Goal: Task Accomplishment & Management: Complete application form

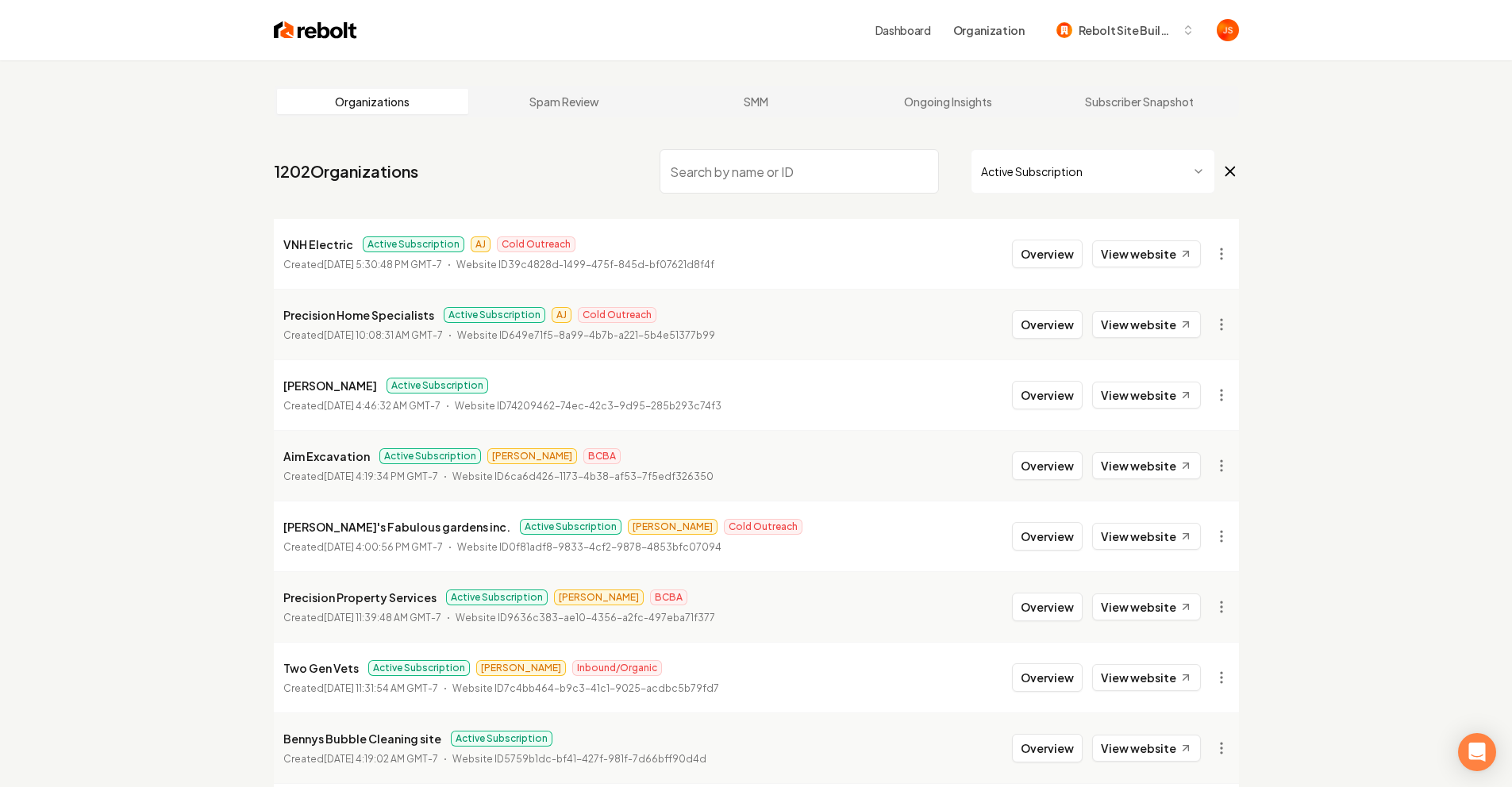
click at [863, 166] on input "search" at bounding box center [799, 172] width 280 height 45
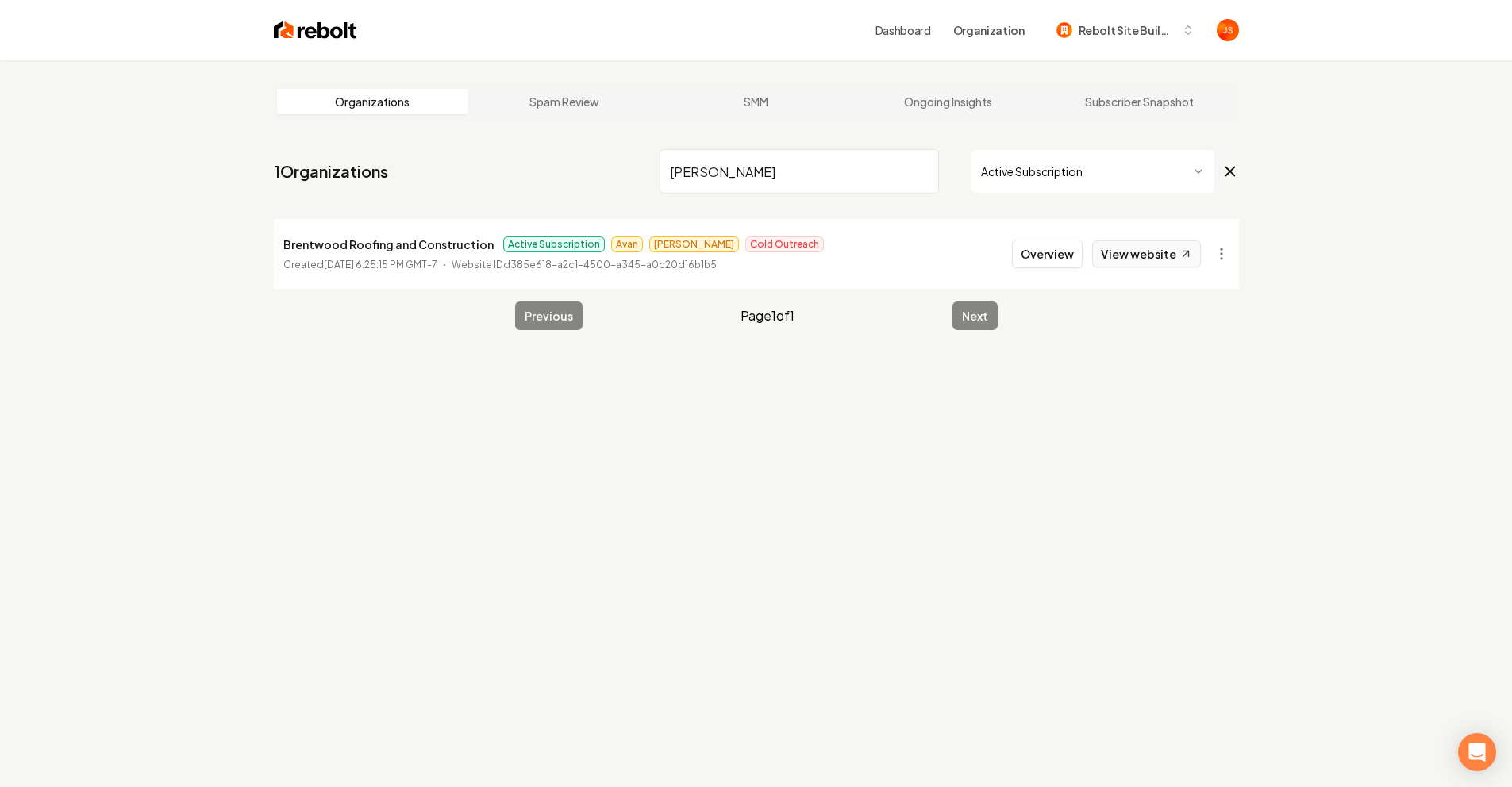
type input "Brent"
click at [1127, 246] on link "View website" at bounding box center [1146, 254] width 109 height 27
click at [874, 175] on input "Brent" at bounding box center [799, 172] width 280 height 45
click at [895, 165] on input "Brent" at bounding box center [799, 172] width 280 height 45
click at [916, 174] on input "Brent" at bounding box center [799, 172] width 280 height 45
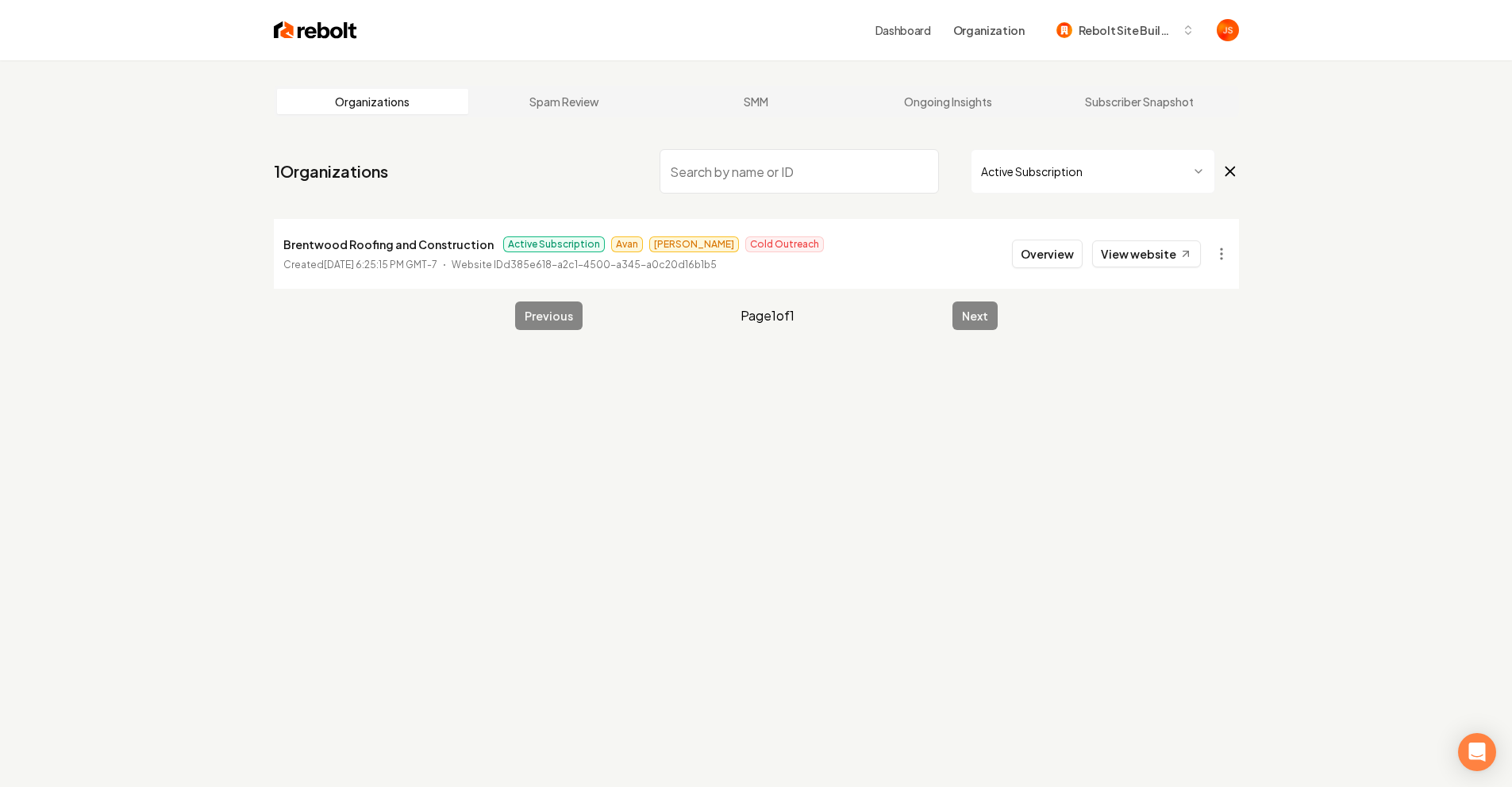
click at [918, 172] on input "search" at bounding box center [799, 172] width 280 height 45
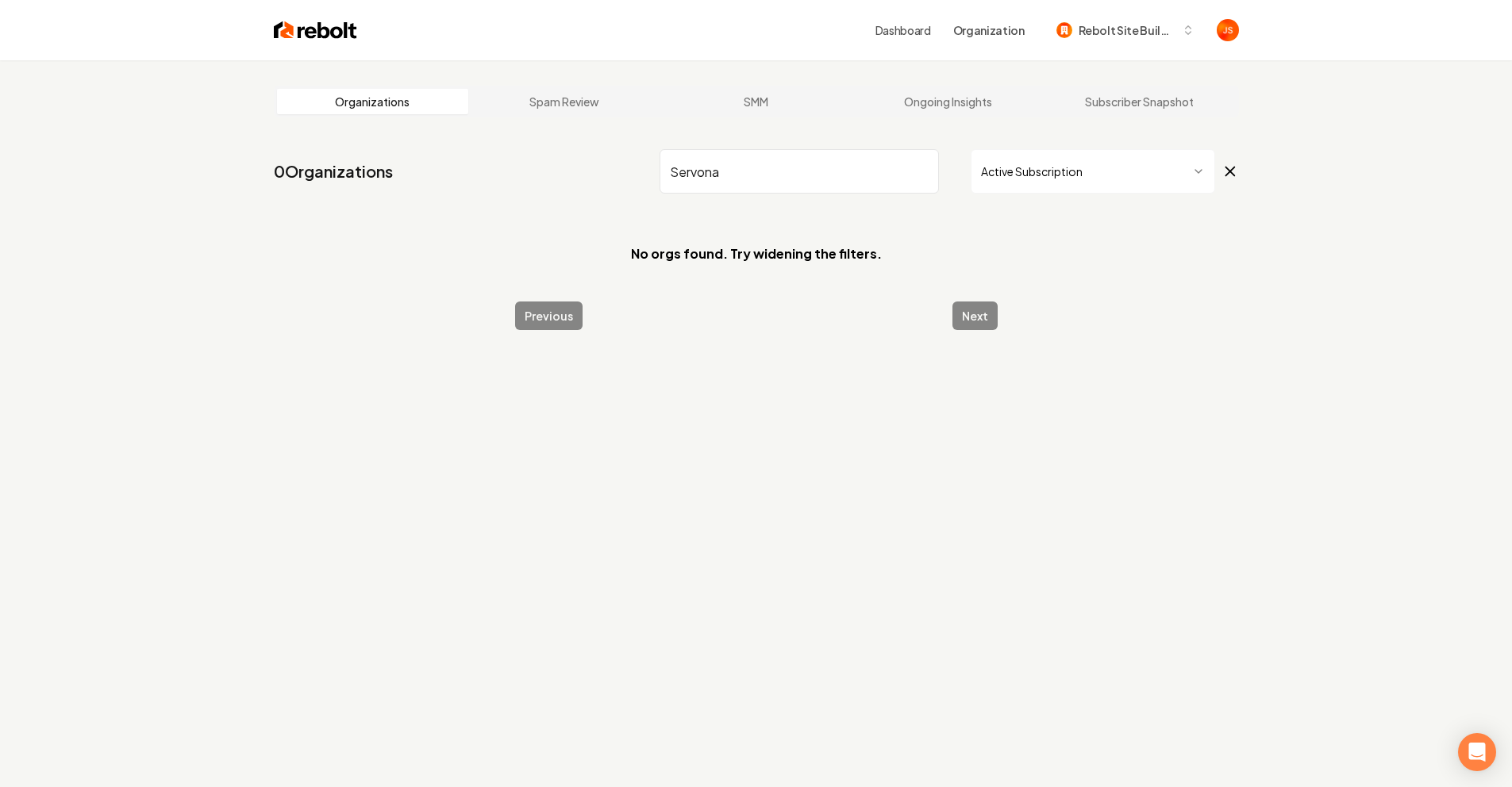
type input "Servona"
click at [1026, 187] on html "Dashboard Organization Rebolt Site Builder Organizations Spam Review SMM Ongoin…" at bounding box center [756, 393] width 1512 height 787
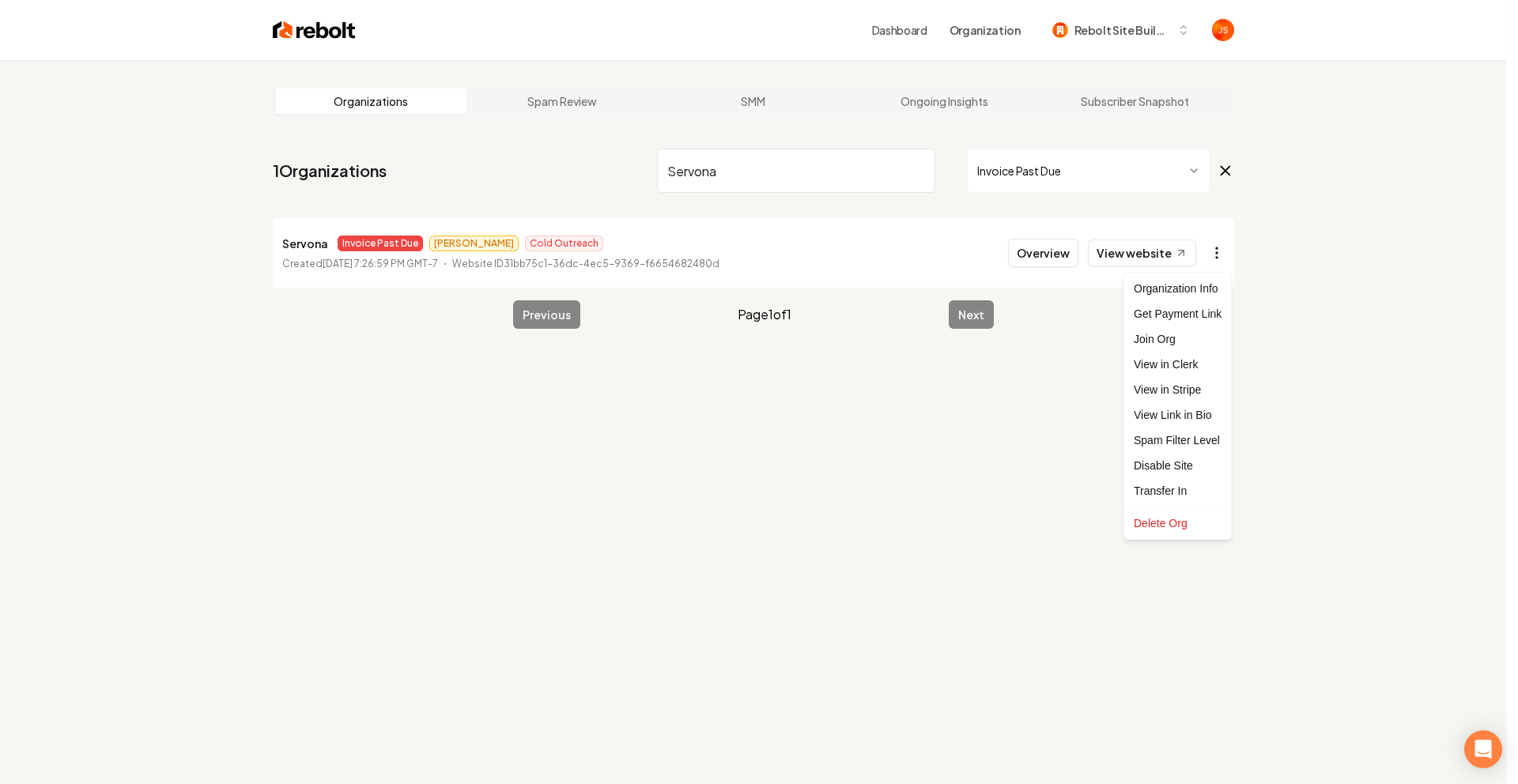
click at [1220, 247] on html "Dashboard Organization Rebolt Site Builder Organizations Spam Review SMM Ongoin…" at bounding box center [759, 392] width 1518 height 784
click at [1183, 387] on link "View in Stripe" at bounding box center [1178, 389] width 101 height 26
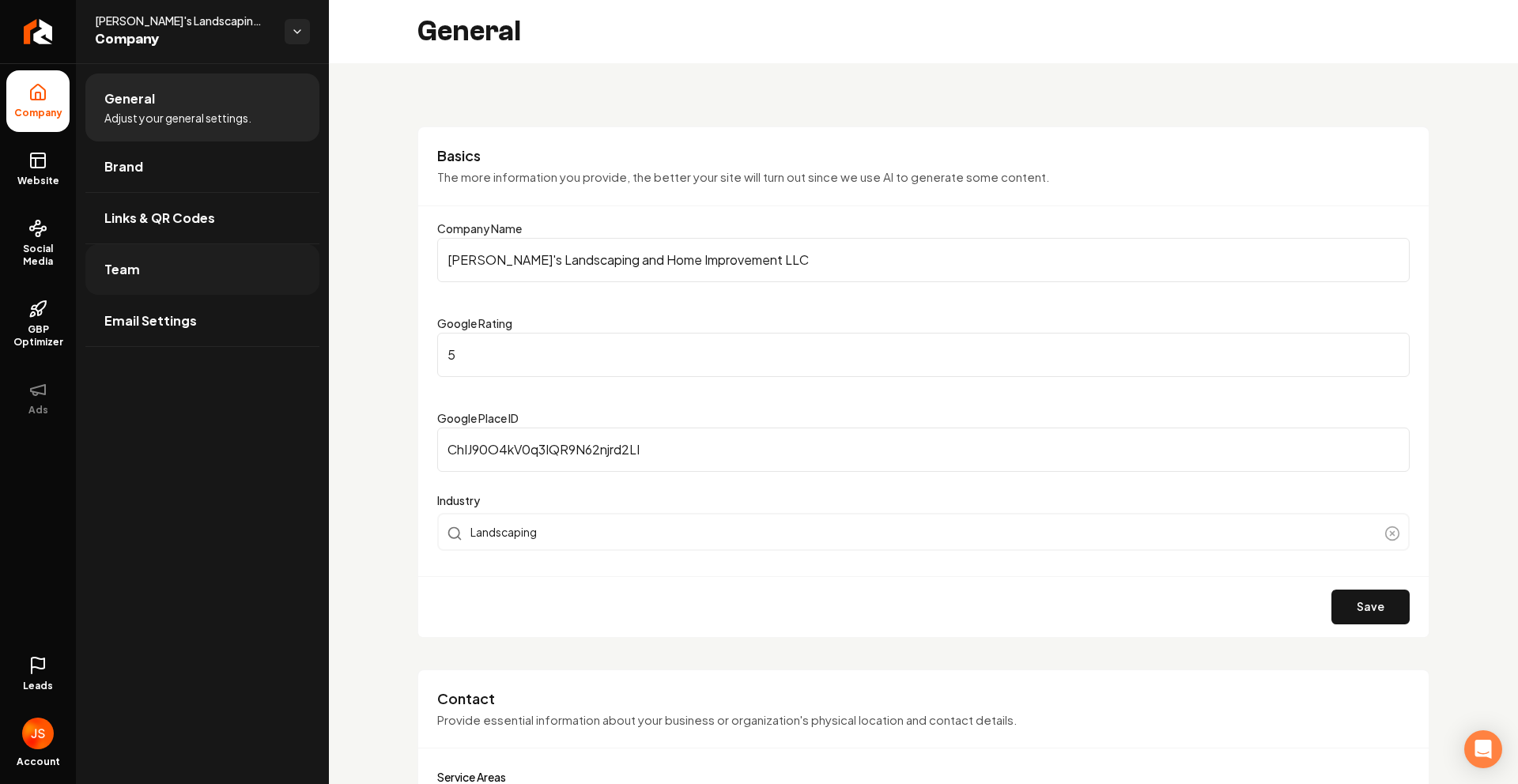
scroll to position [334, 0]
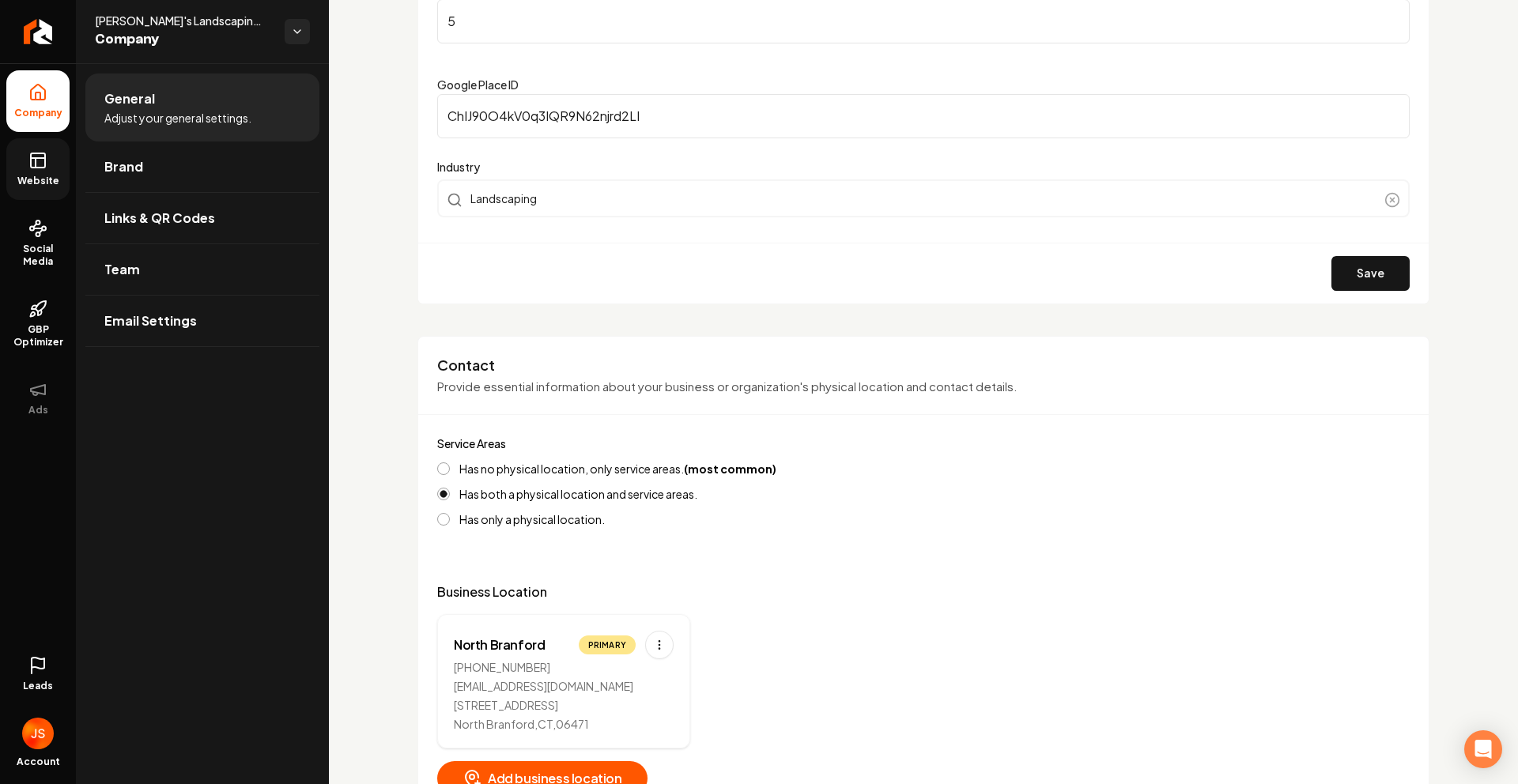
click at [37, 169] on icon at bounding box center [37, 160] width 19 height 19
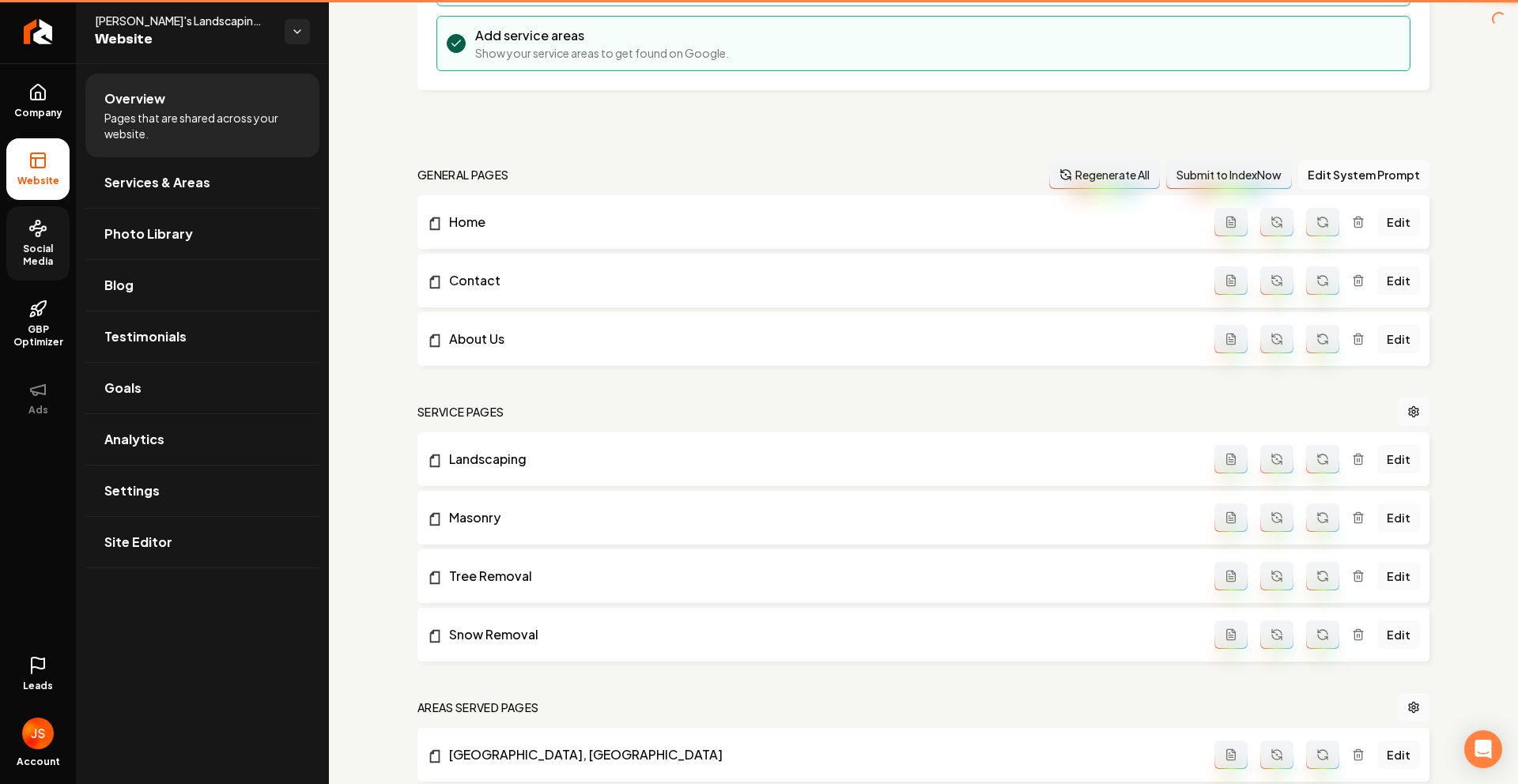
click at [51, 259] on span "Social Media" at bounding box center [38, 255] width 64 height 26
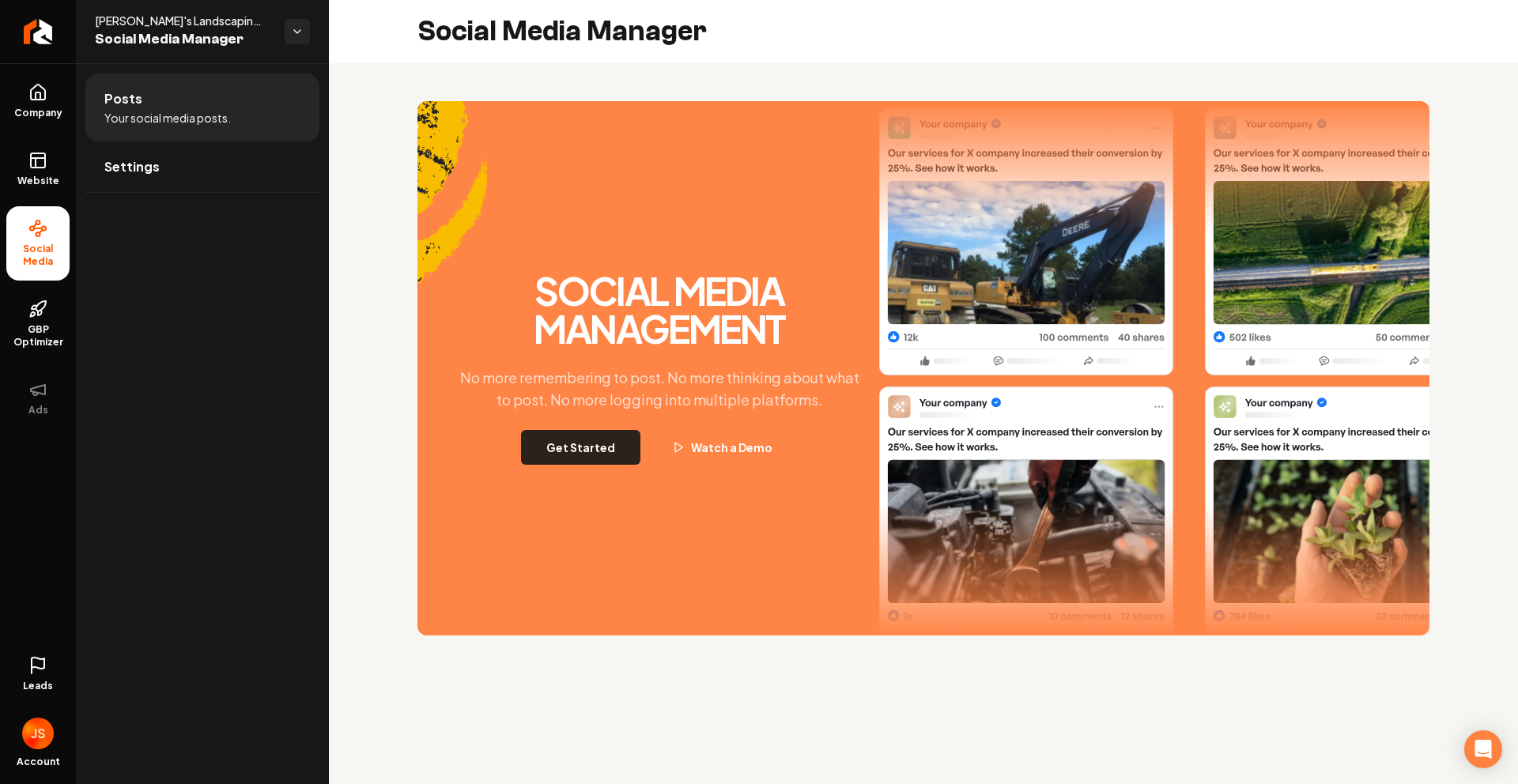
click at [604, 439] on button "Get Started" at bounding box center [581, 448] width 119 height 35
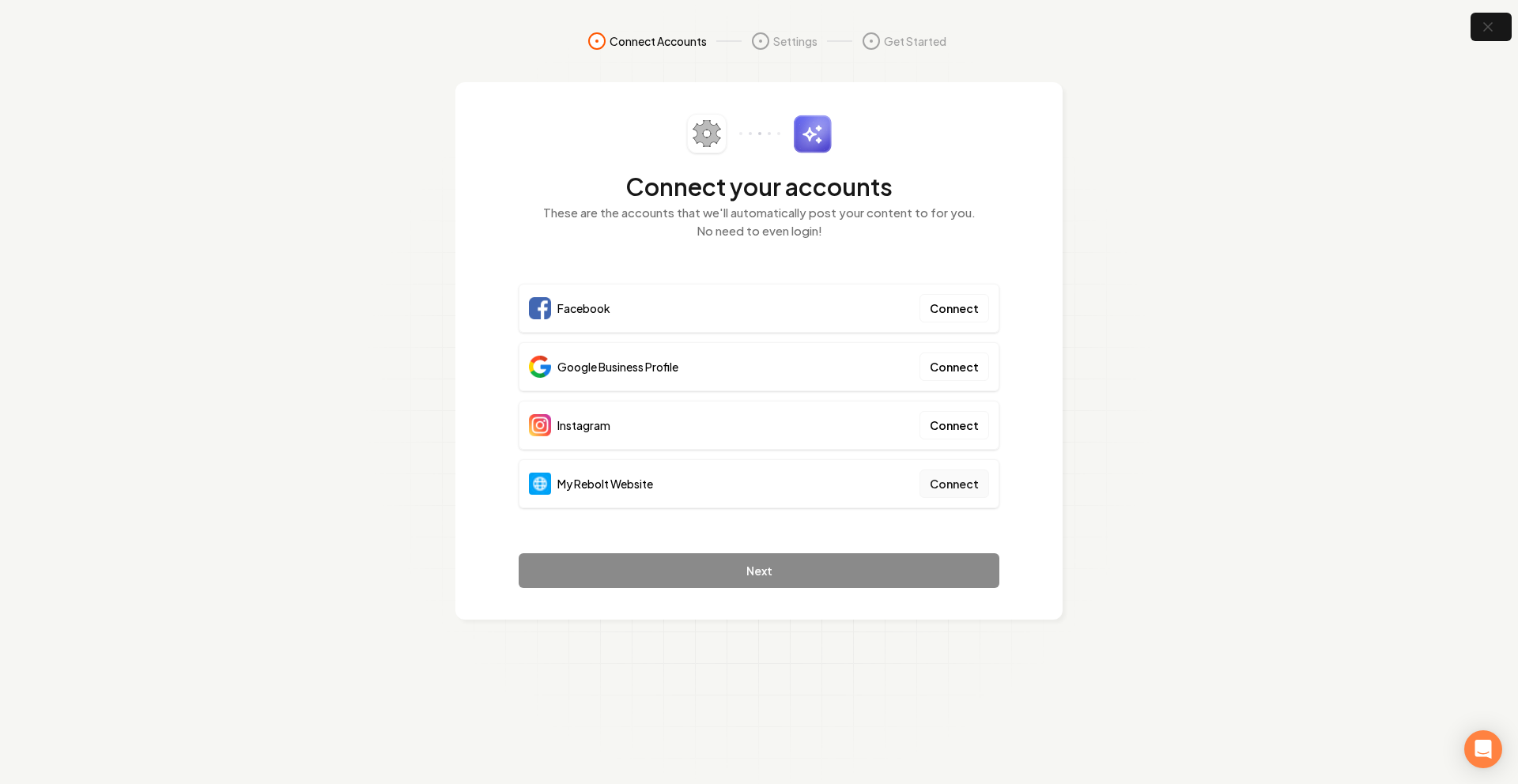
click at [970, 478] on button "Connect" at bounding box center [954, 483] width 69 height 28
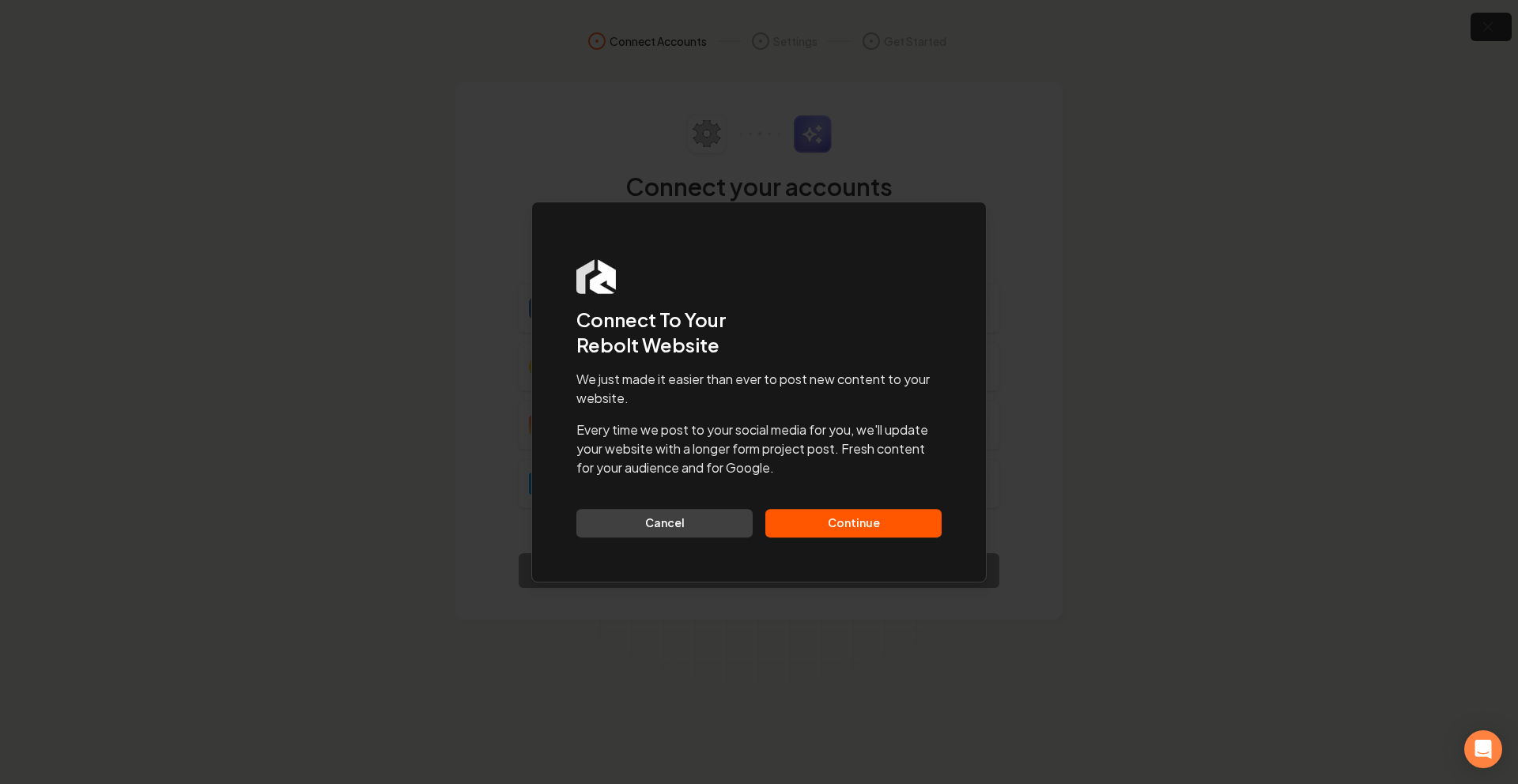
click at [899, 510] on button "Continue" at bounding box center [853, 523] width 176 height 28
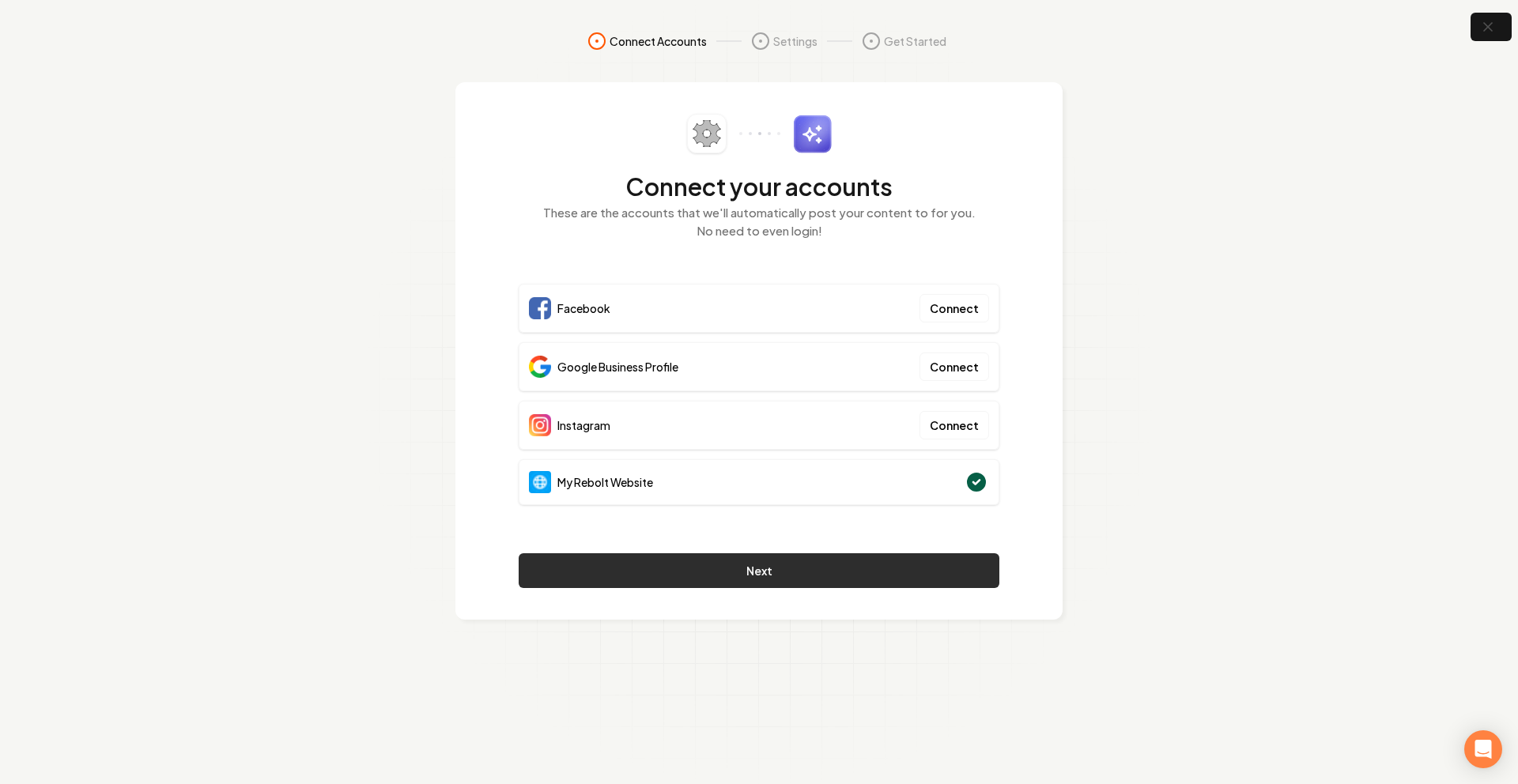
click at [811, 564] on button "Next" at bounding box center [759, 571] width 481 height 35
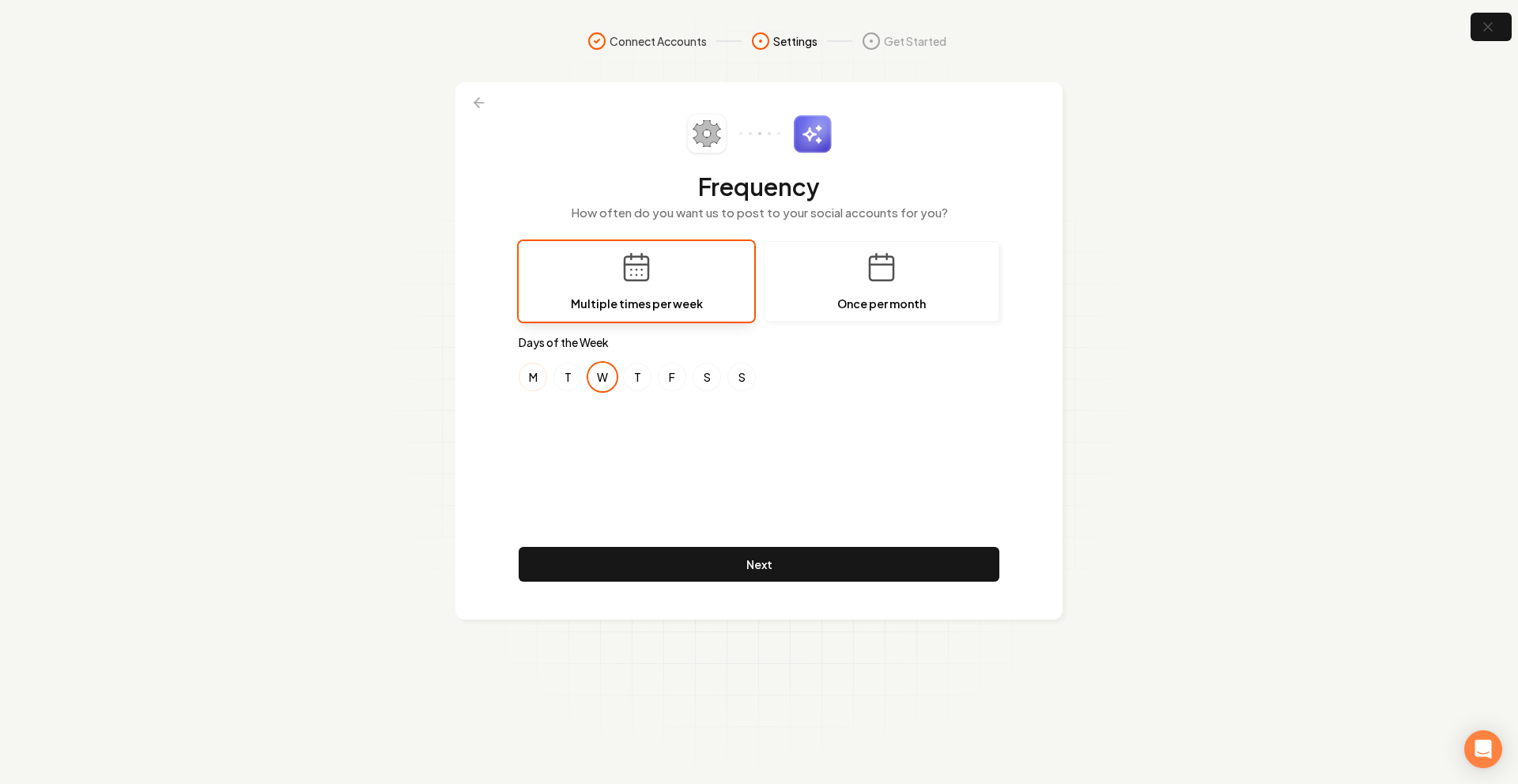
click at [550, 375] on div "M T W T F S S" at bounding box center [759, 377] width 481 height 28
click at [536, 376] on button "M" at bounding box center [533, 377] width 28 height 28
click at [663, 376] on button "F" at bounding box center [672, 377] width 28 height 28
click at [688, 582] on footer "Next" at bounding box center [759, 568] width 481 height 41
click at [692, 568] on button "Next" at bounding box center [759, 564] width 481 height 35
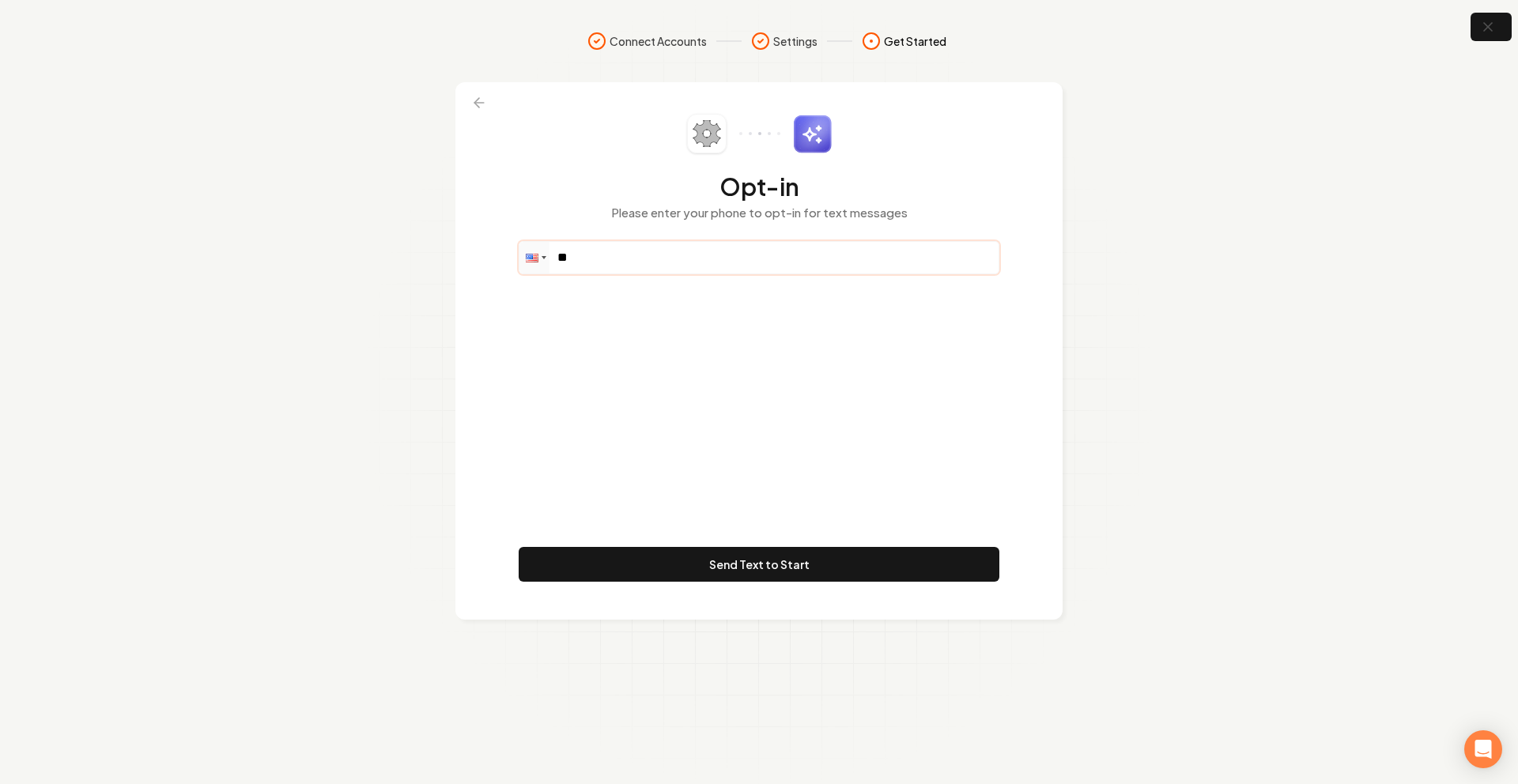
click at [669, 265] on input "**" at bounding box center [759, 258] width 479 height 31
click at [1496, 40] on button "button" at bounding box center [1492, 26] width 51 height 36
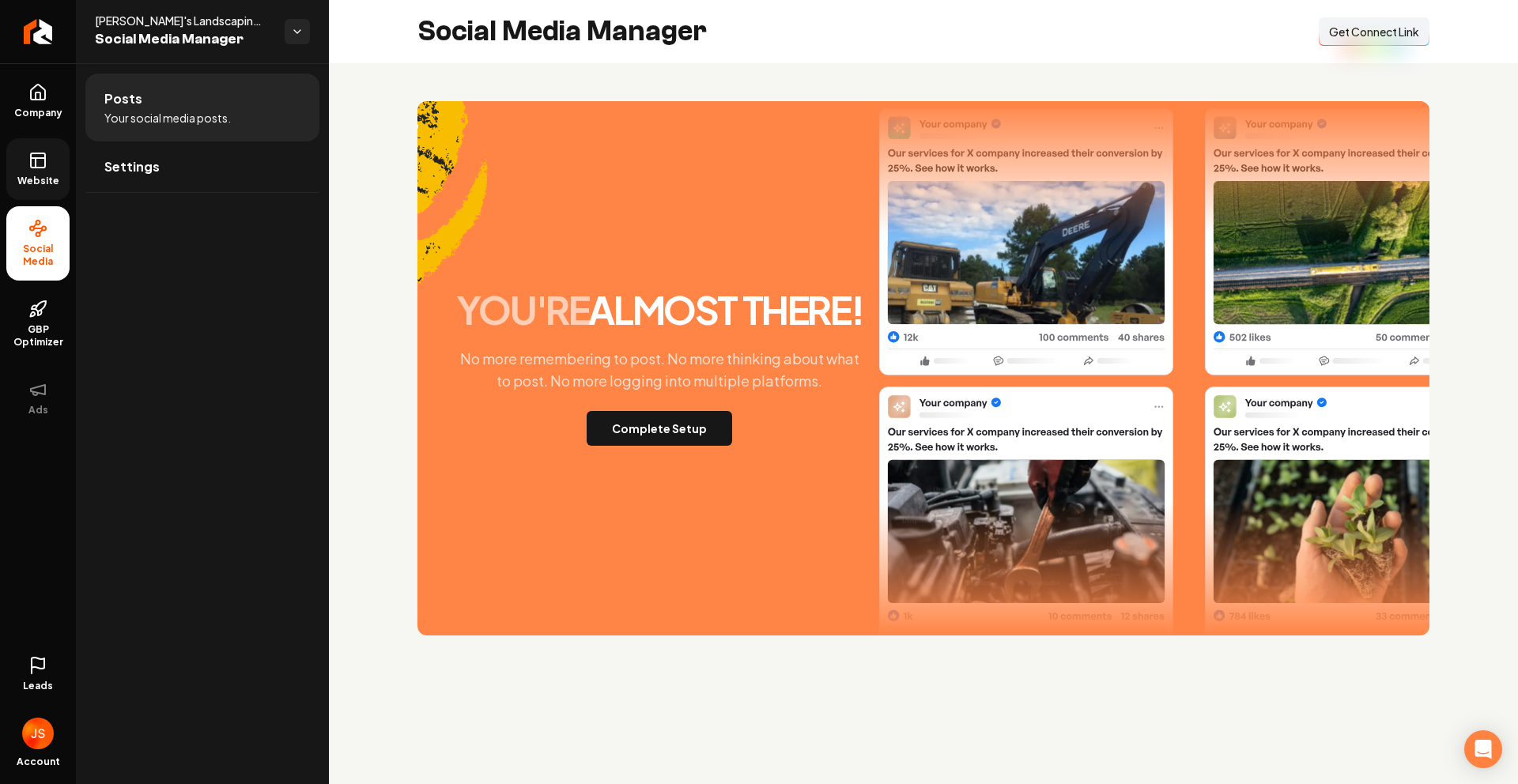
click at [56, 180] on span "Website" at bounding box center [38, 180] width 55 height 12
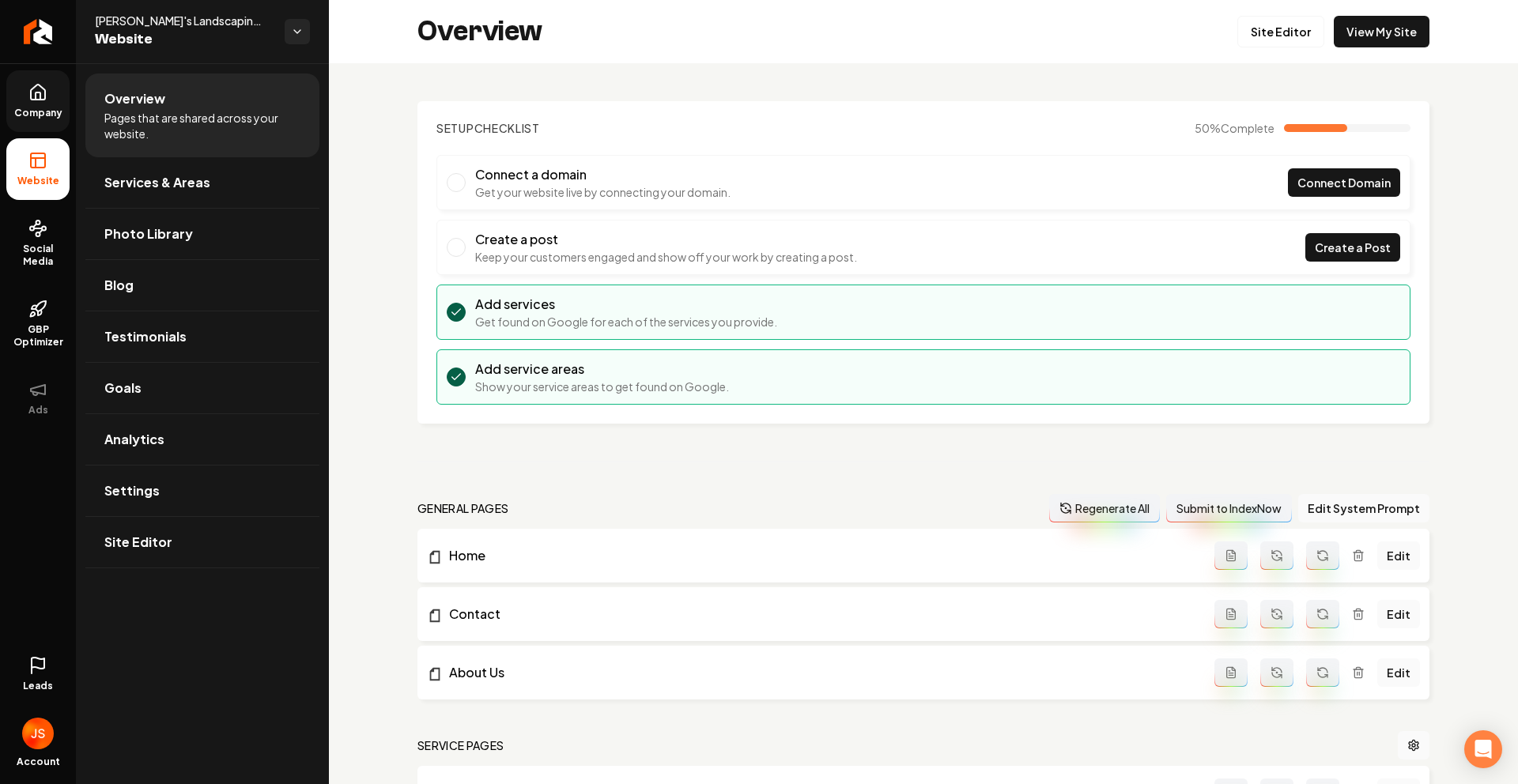
click at [67, 113] on link "Company" at bounding box center [38, 101] width 64 height 62
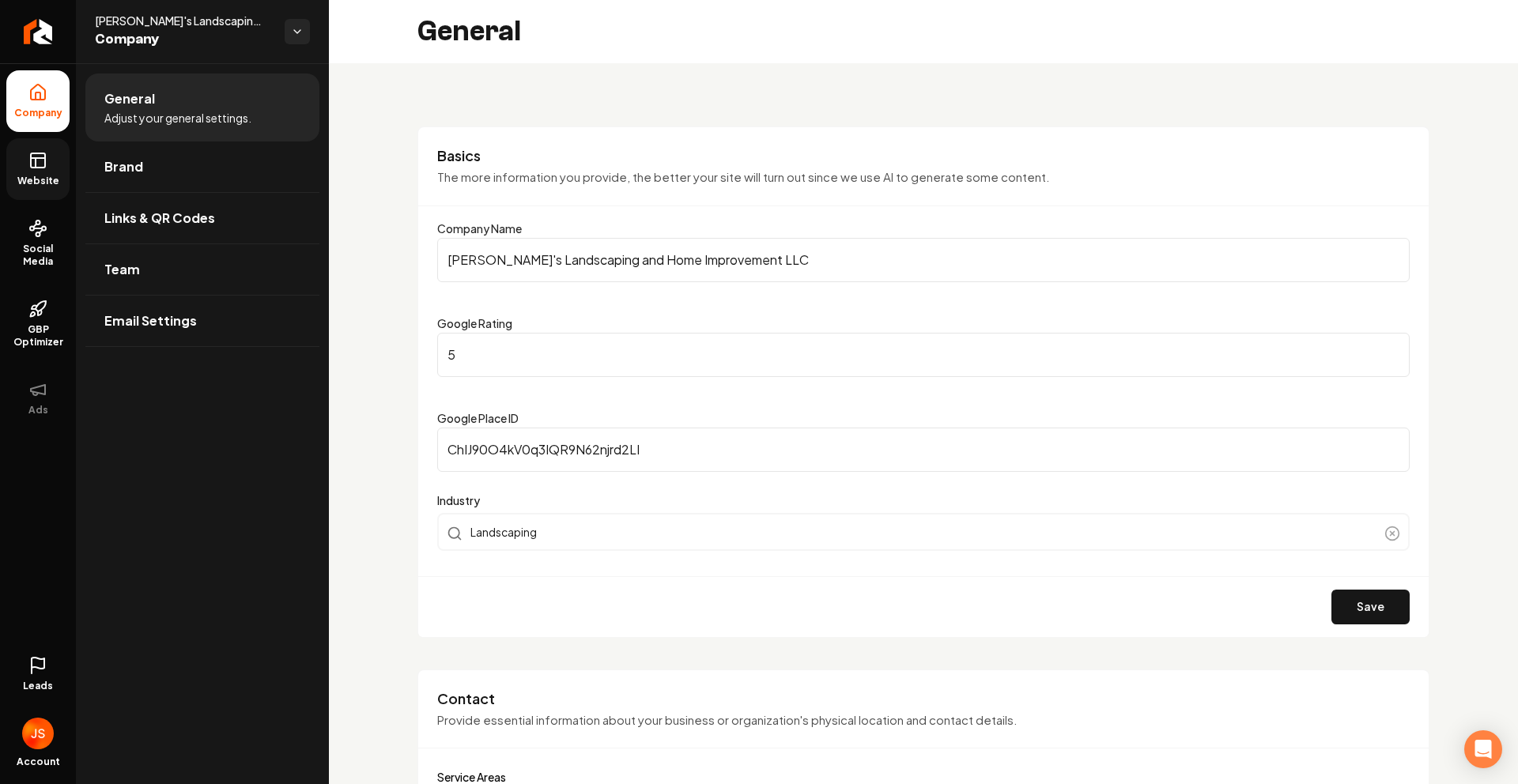
click at [37, 164] on icon at bounding box center [37, 160] width 19 height 19
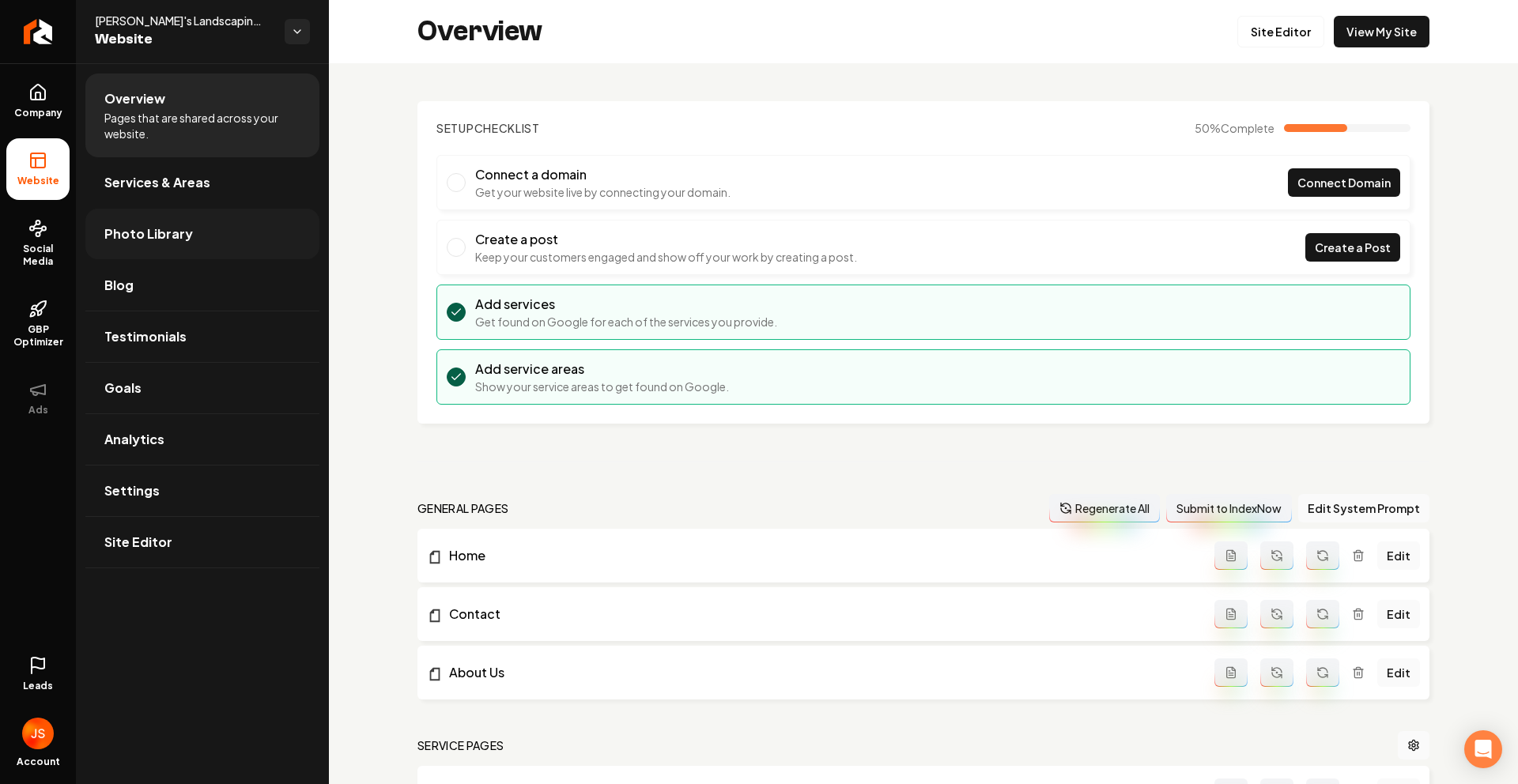
click at [164, 236] on span "Photo Library" at bounding box center [148, 234] width 88 height 19
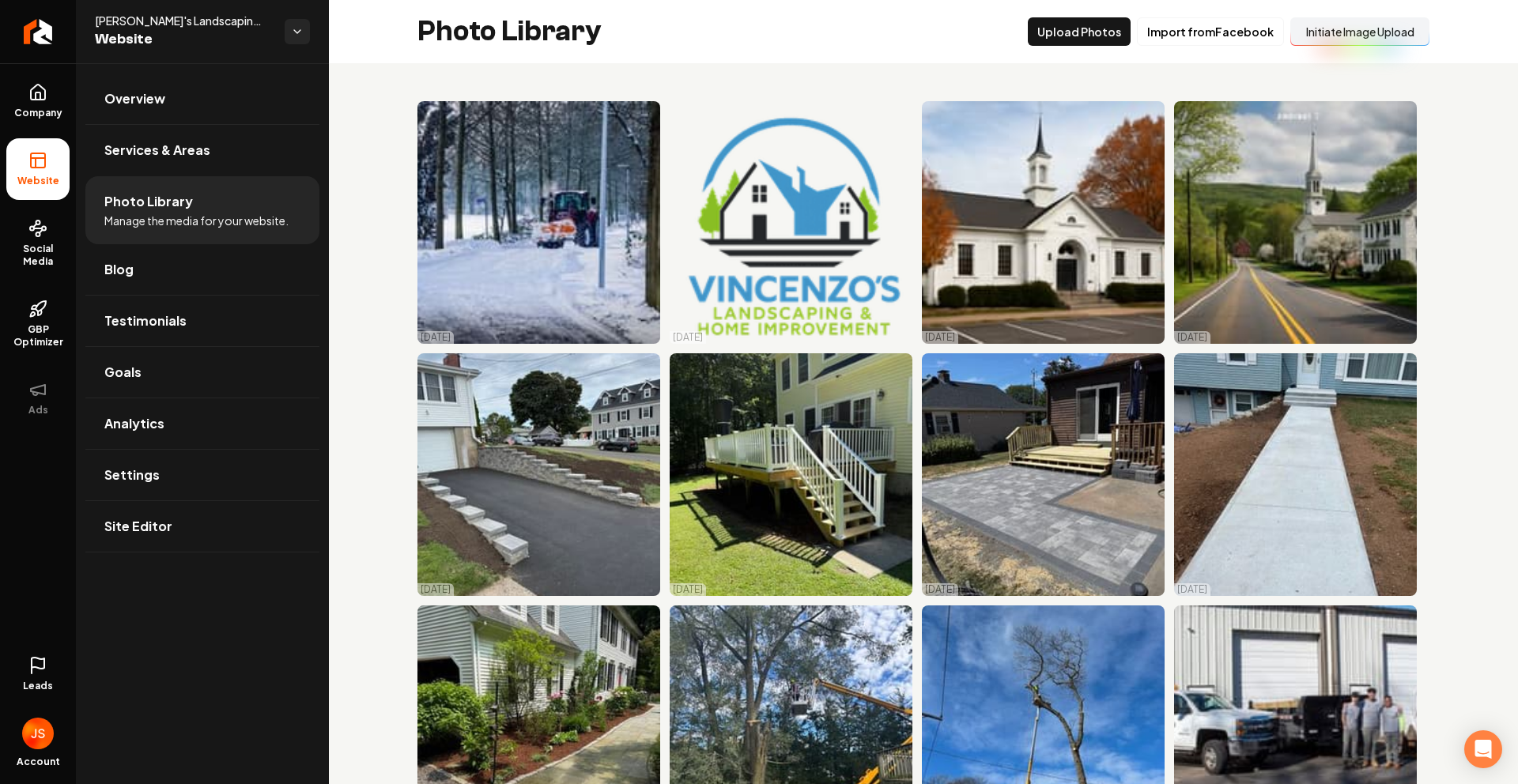
click at [1369, 37] on button "Initiate Image Upload" at bounding box center [1360, 31] width 139 height 28
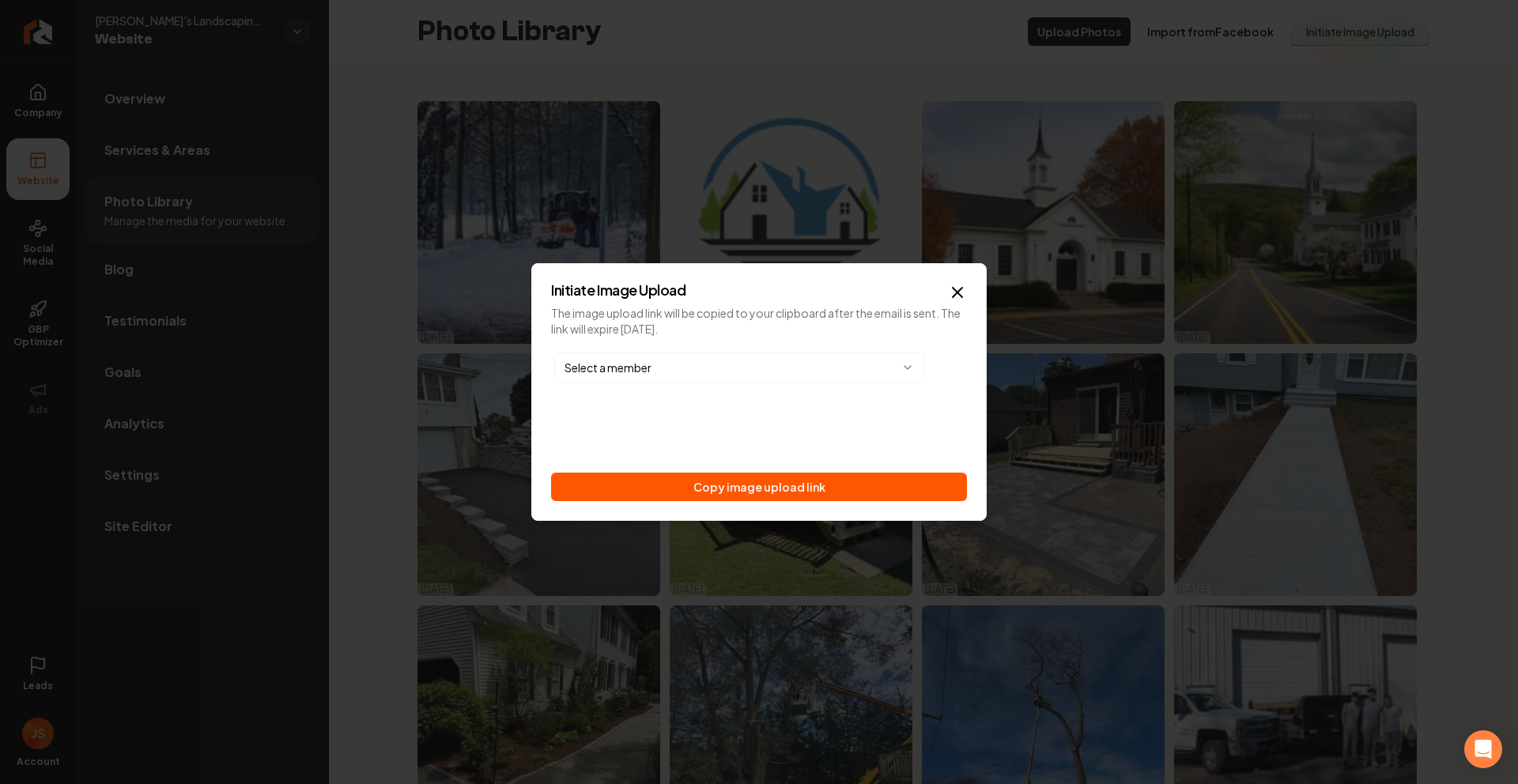
click at [849, 462] on div "Select a member Copy image upload link" at bounding box center [759, 425] width 416 height 152
click at [847, 477] on button "Copy image upload link" at bounding box center [759, 487] width 416 height 28
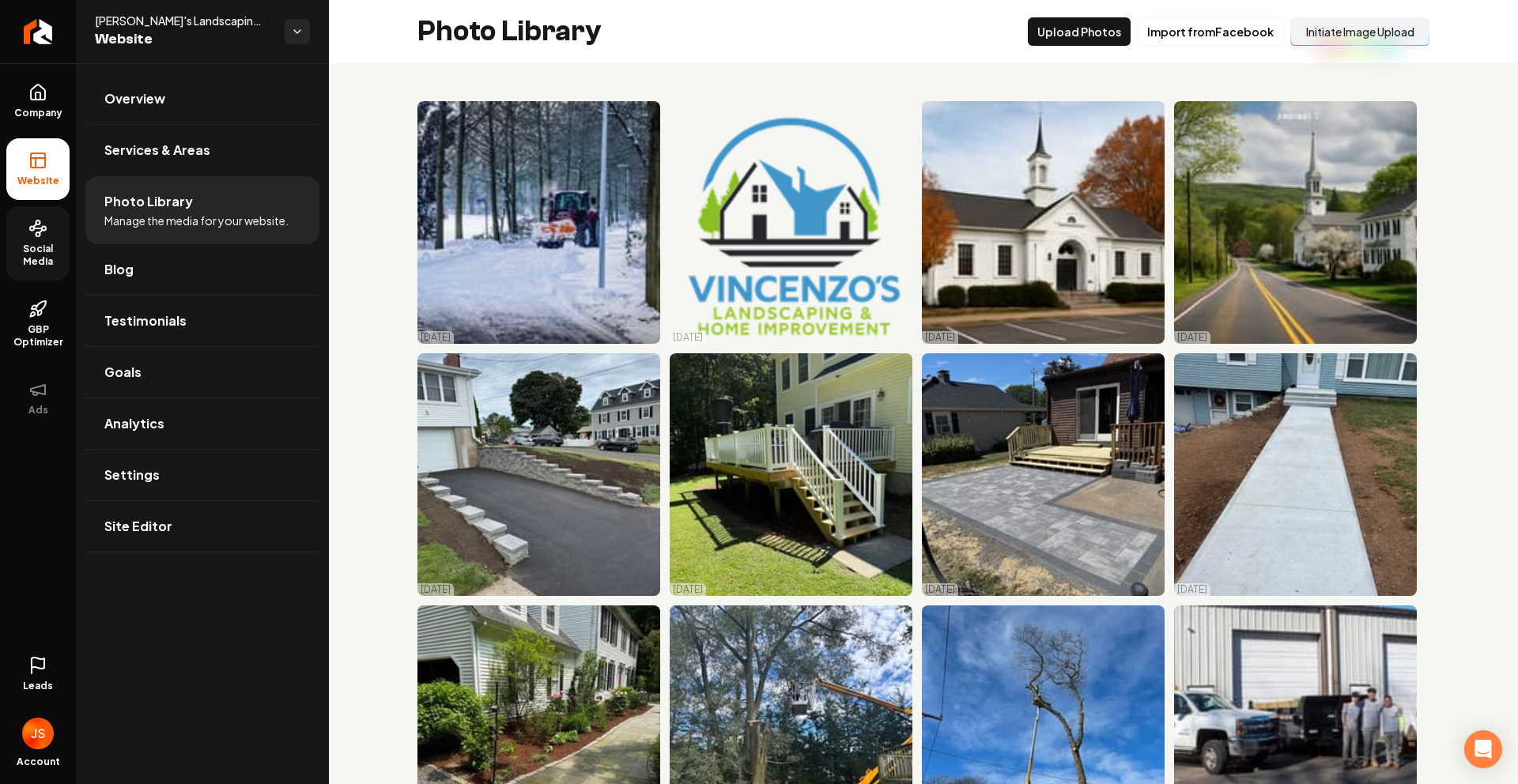
click at [27, 245] on span "Social Media" at bounding box center [38, 255] width 64 height 26
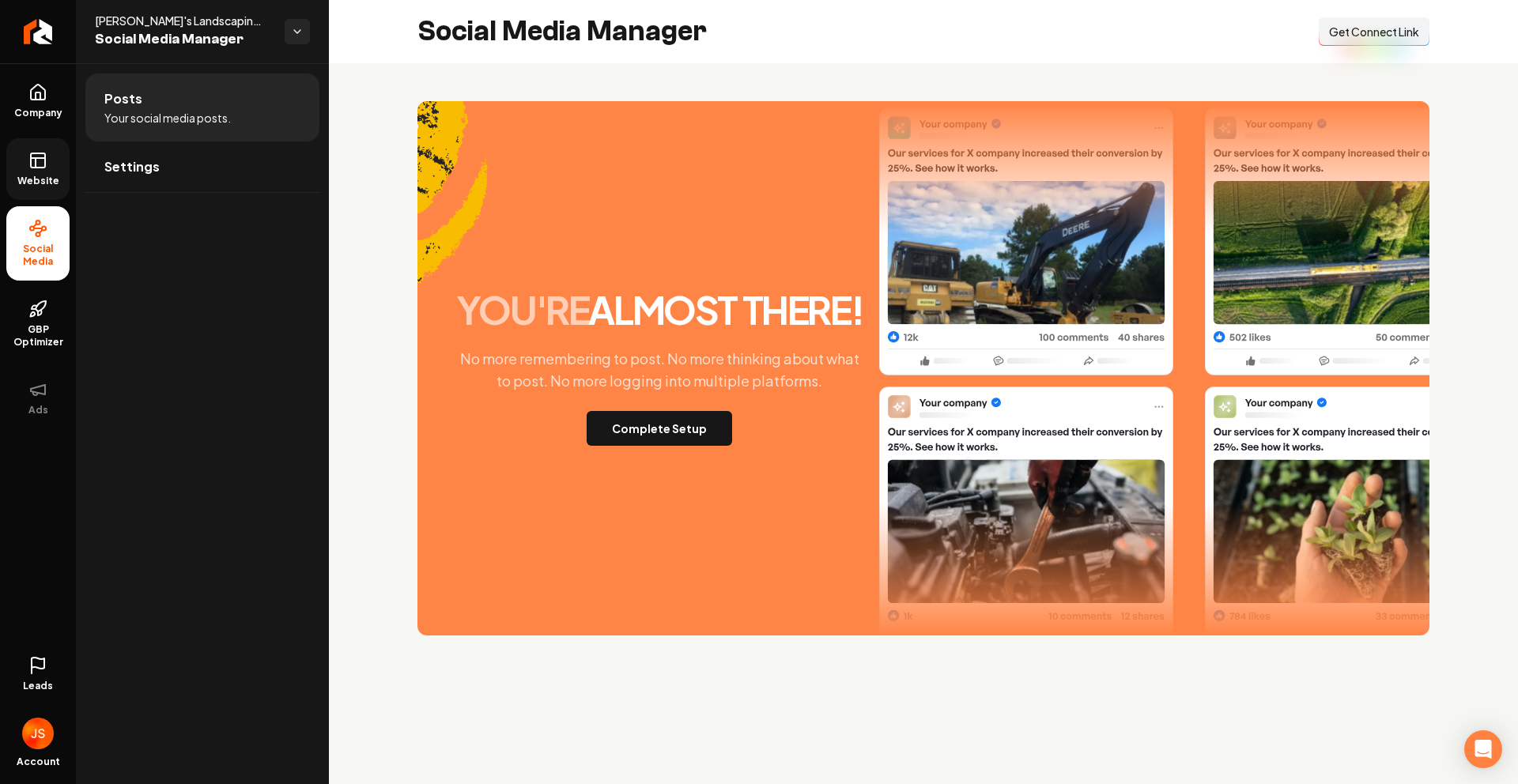
click at [1347, 33] on span "Get Connect Link" at bounding box center [1374, 31] width 90 height 16
click at [33, 168] on icon at bounding box center [37, 160] width 19 height 19
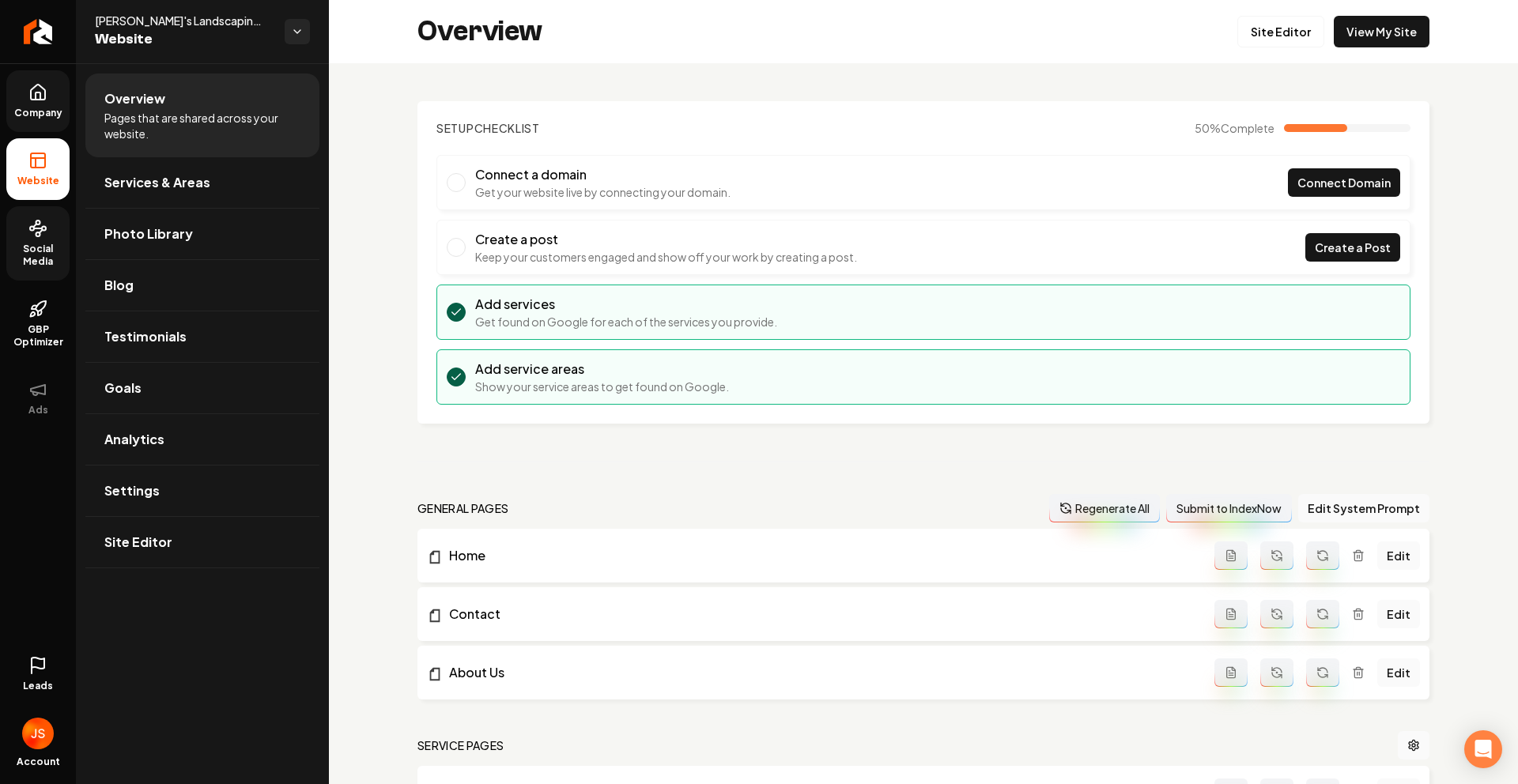
click at [30, 109] on span "Company" at bounding box center [39, 112] width 61 height 12
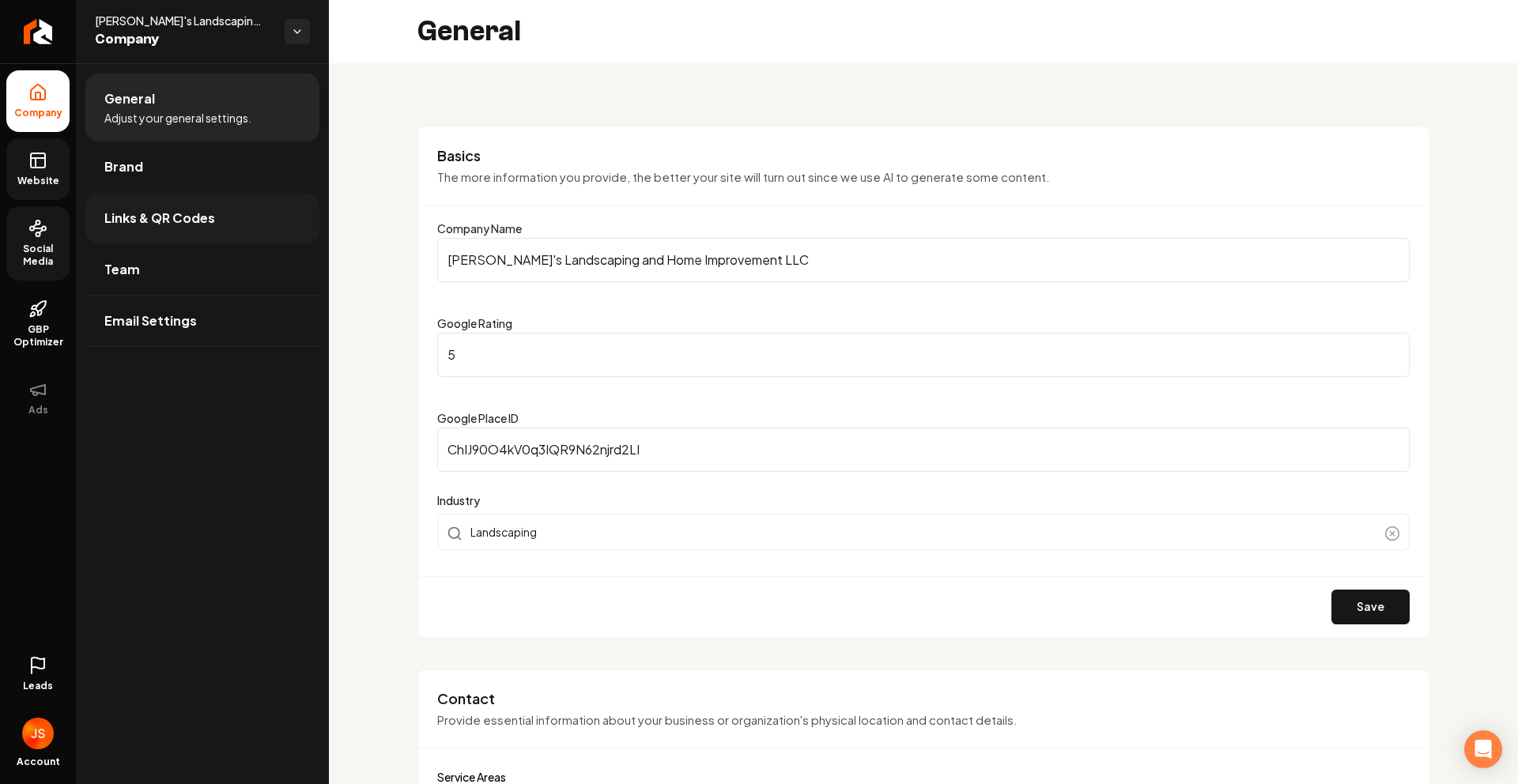
click at [114, 211] on span "Links & QR Codes" at bounding box center [159, 218] width 111 height 19
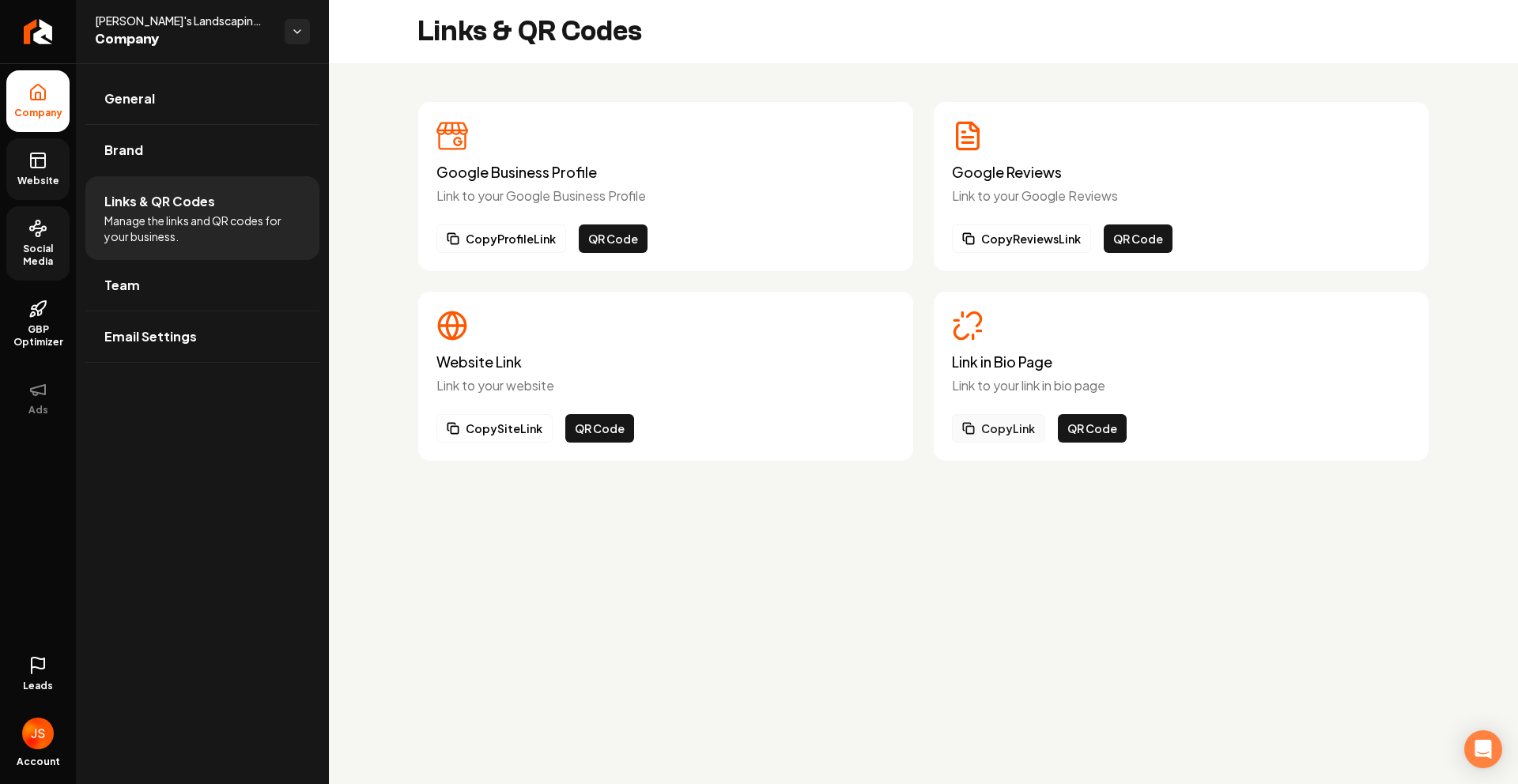
click at [973, 425] on icon "Main content area" at bounding box center [968, 428] width 12 height 12
click at [48, 162] on link "Website" at bounding box center [38, 169] width 64 height 62
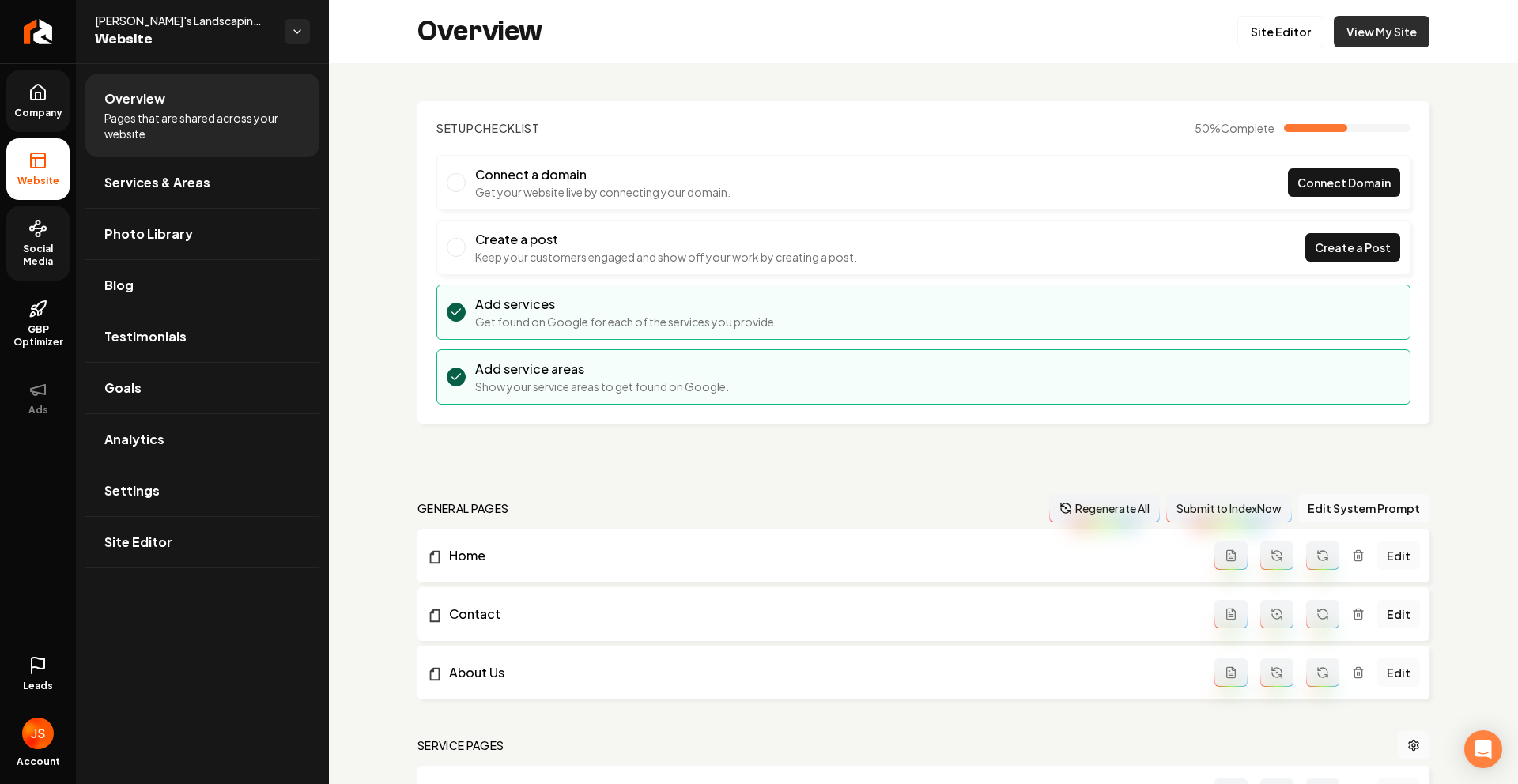
click at [1397, 27] on link "View My Site" at bounding box center [1382, 31] width 96 height 31
click at [41, 247] on span "Social Media" at bounding box center [38, 255] width 64 height 26
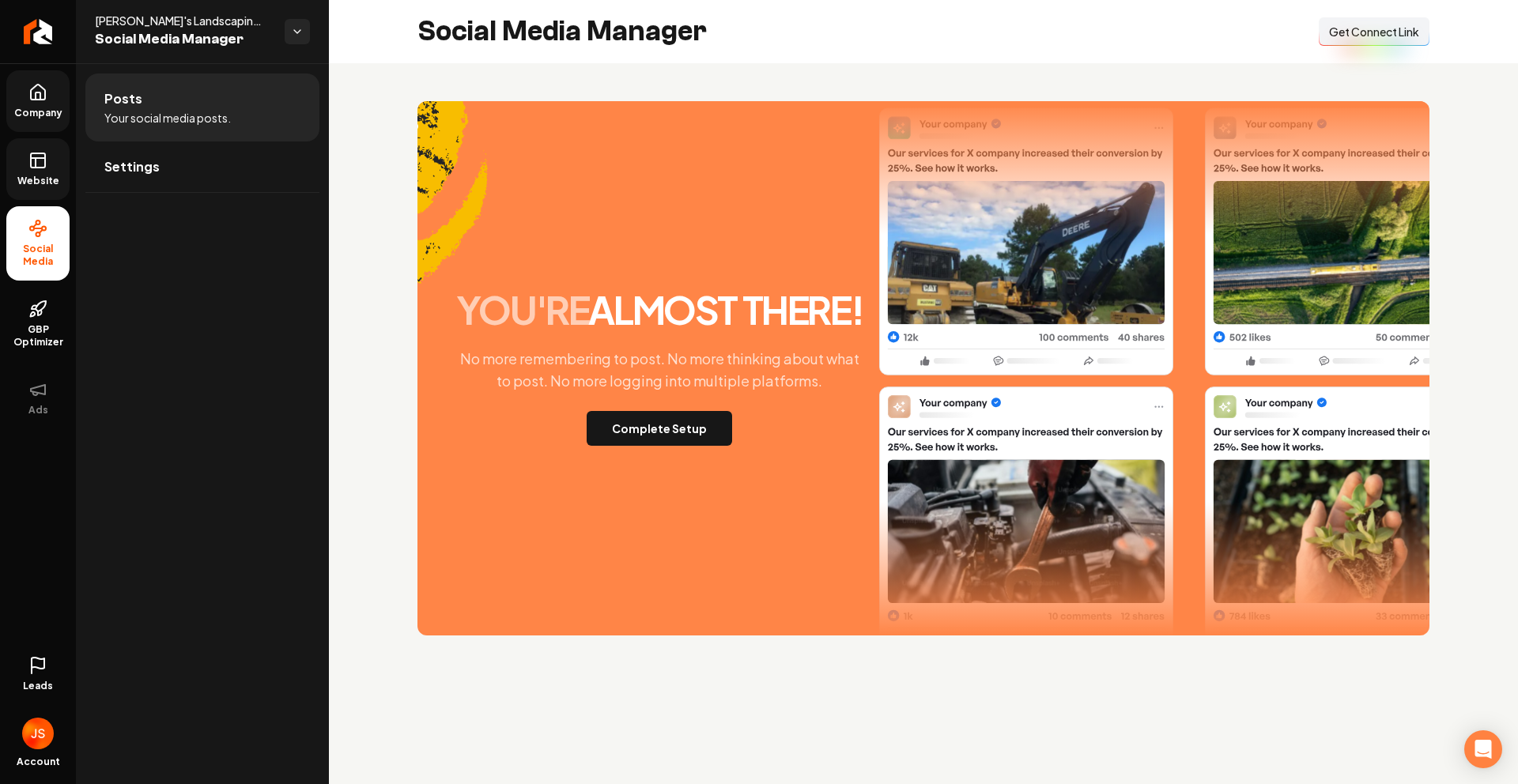
click at [668, 449] on div "you're almost there! No more remembering to post. No more thinking about what t…" at bounding box center [923, 368] width 1012 height 535
click at [661, 431] on button "Complete Setup" at bounding box center [659, 429] width 145 height 35
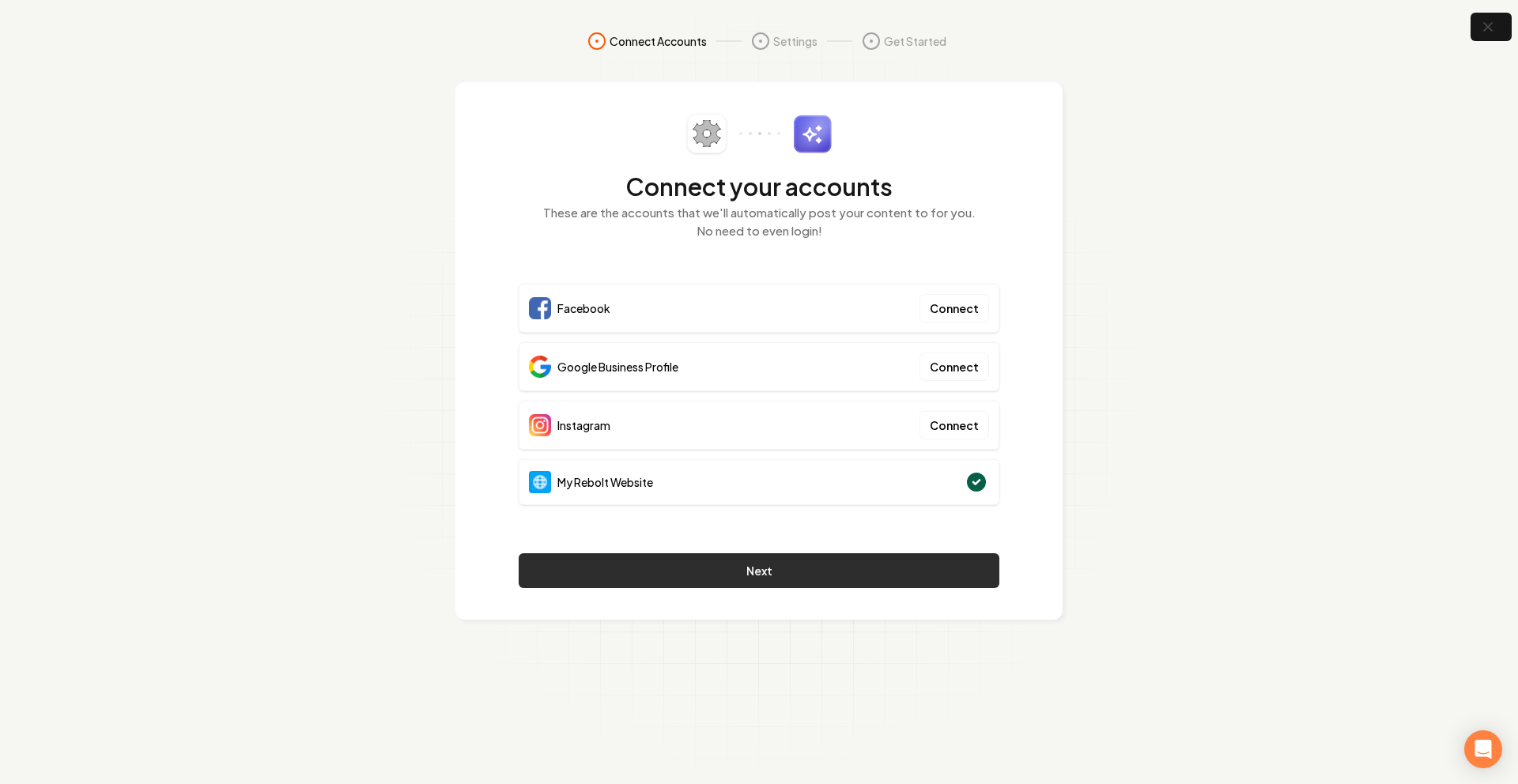
click at [852, 577] on button "Next" at bounding box center [759, 571] width 481 height 35
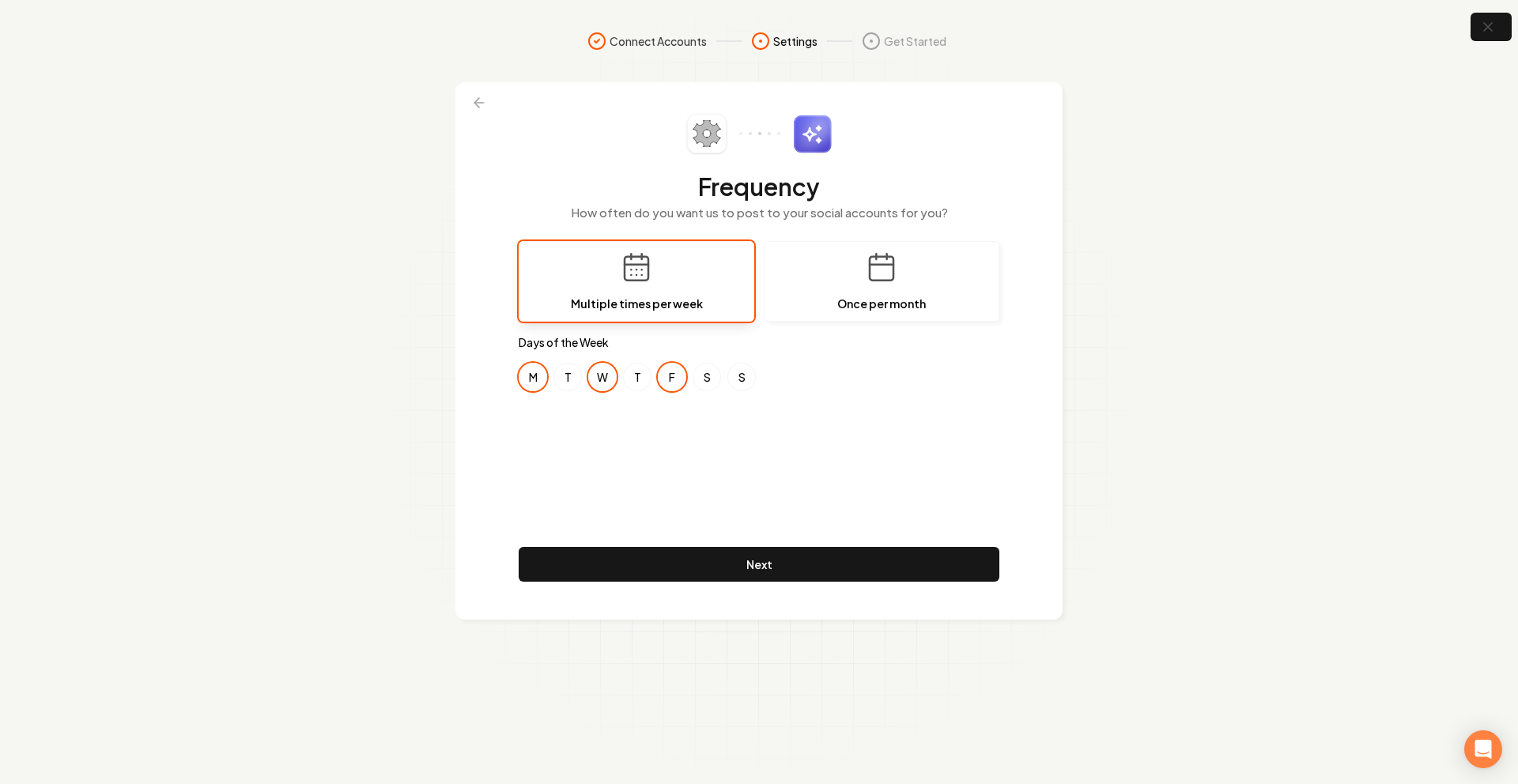
click at [734, 539] on div "Frequency How often do you want us to post to your social accounts for you? Mul…" at bounding box center [759, 351] width 481 height 474
click at [735, 557] on button "Next" at bounding box center [759, 564] width 481 height 35
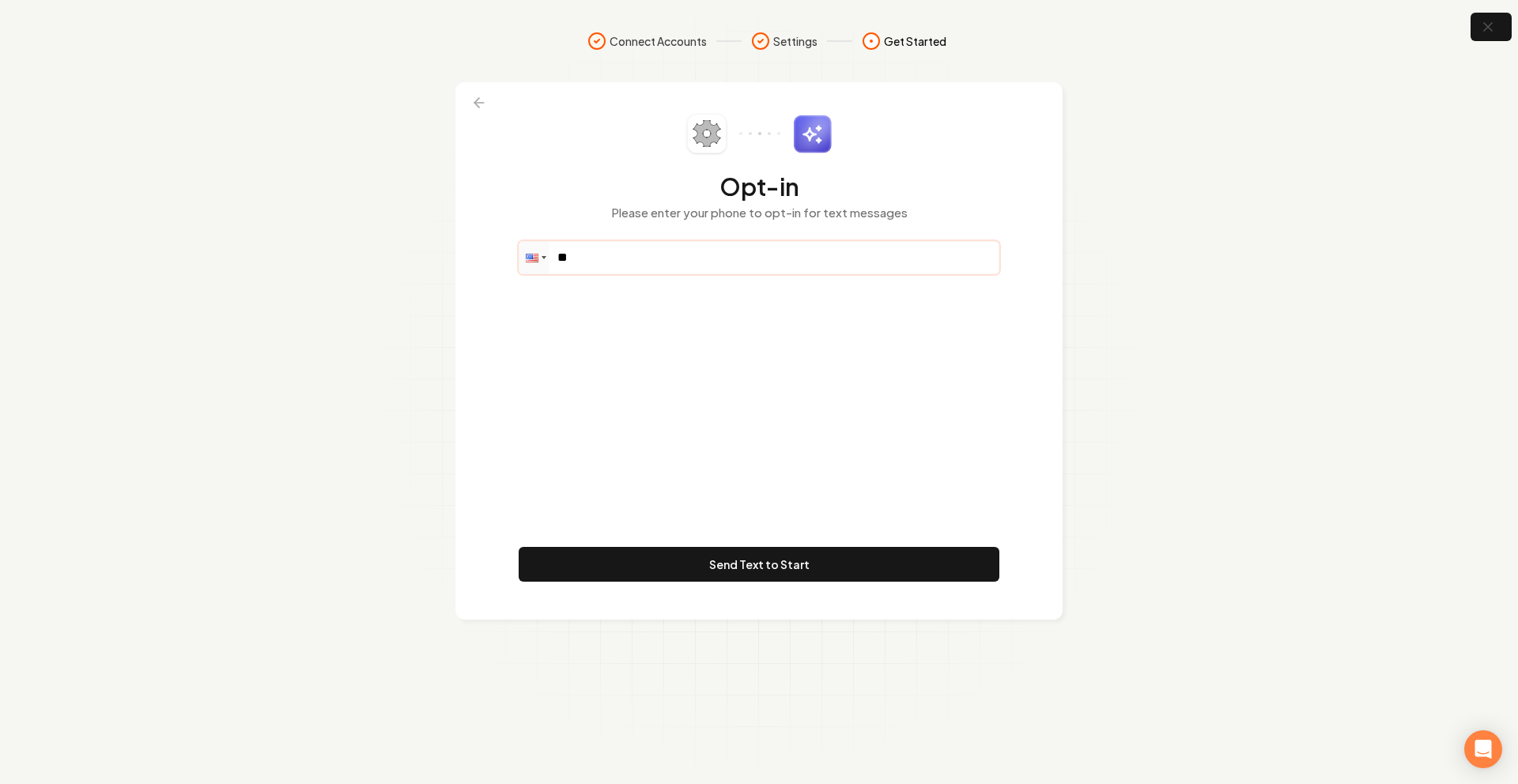
click at [687, 265] on input "**" at bounding box center [759, 258] width 479 height 31
paste input "**********"
type input "**********"
click at [703, 572] on button "Send Text to Start" at bounding box center [759, 564] width 481 height 35
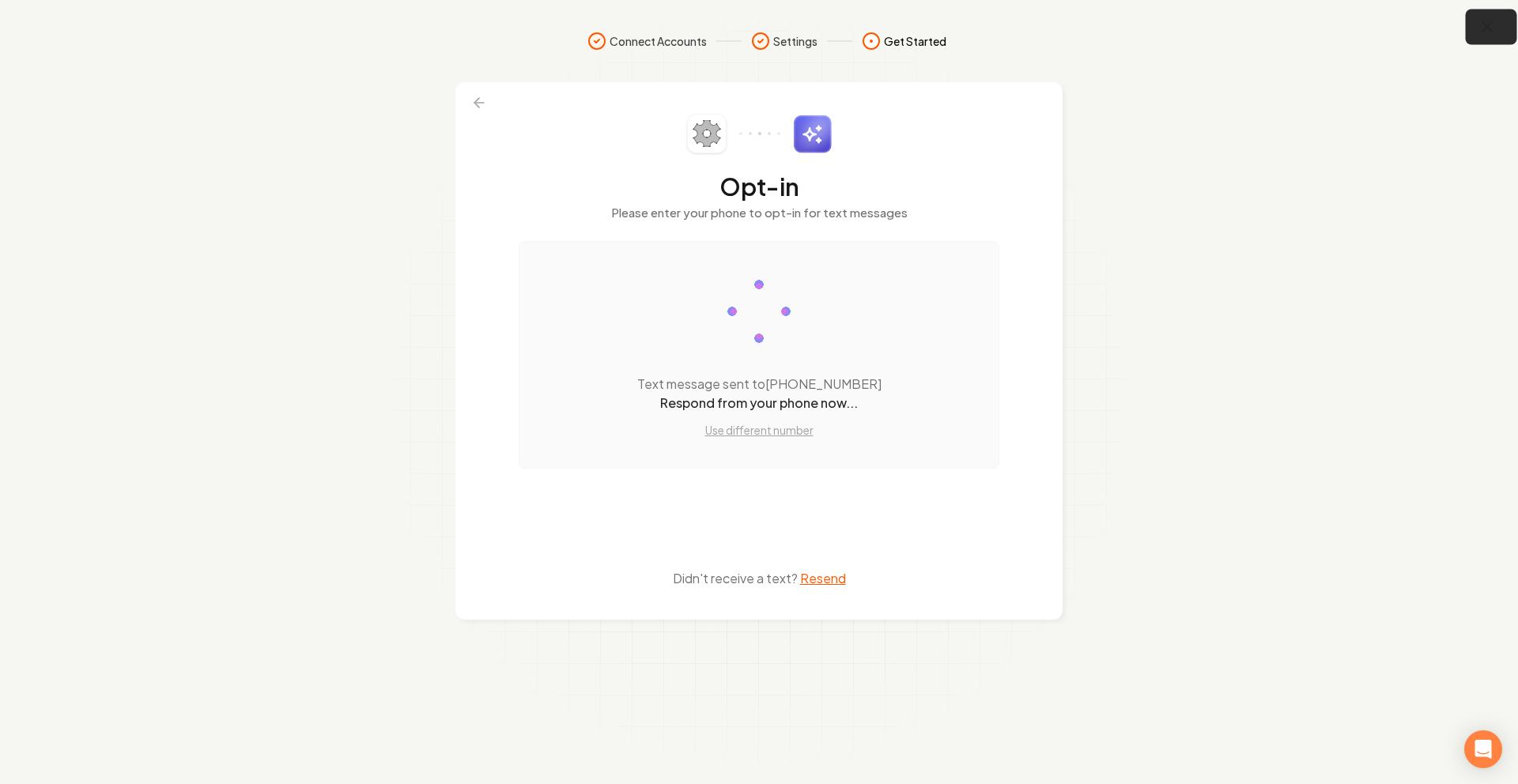
click at [1478, 24] on icon "button" at bounding box center [1487, 27] width 20 height 20
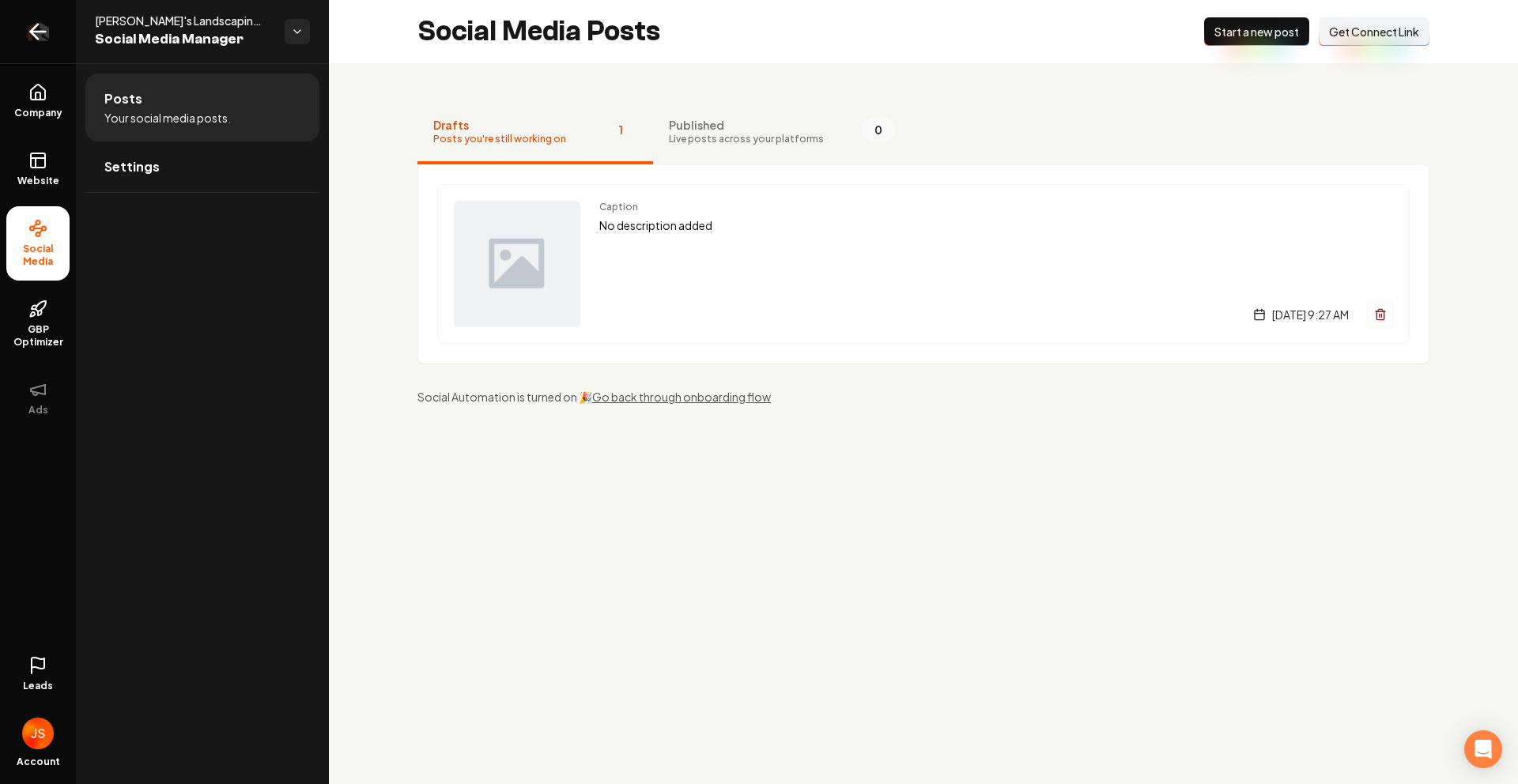
click at [17, 40] on link "Return to dashboard" at bounding box center [38, 31] width 76 height 64
